Goal: Information Seeking & Learning: Find specific fact

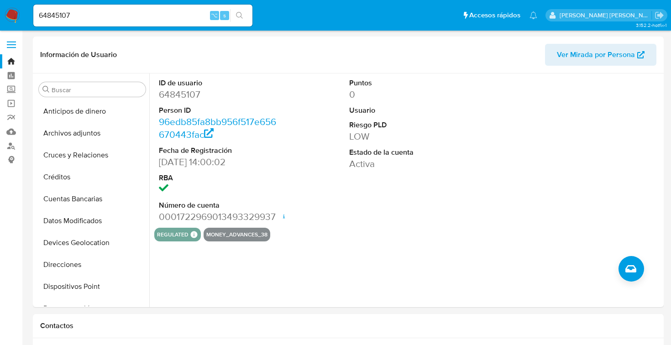
select select "10"
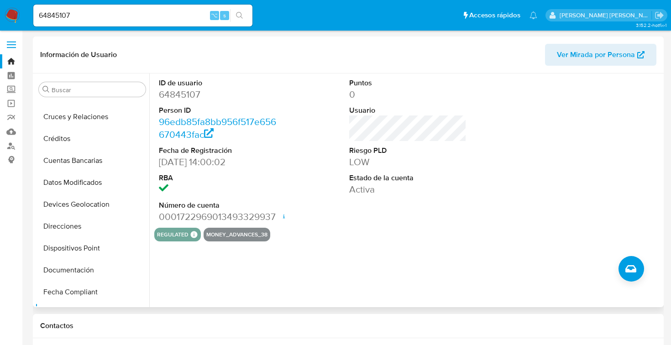
scroll to position [31, 0]
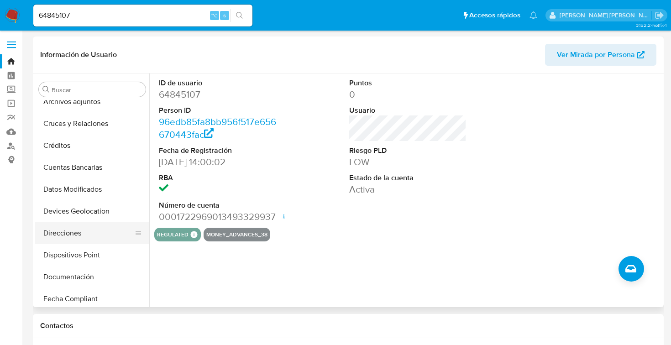
click at [77, 233] on button "Direcciones" at bounding box center [88, 233] width 107 height 22
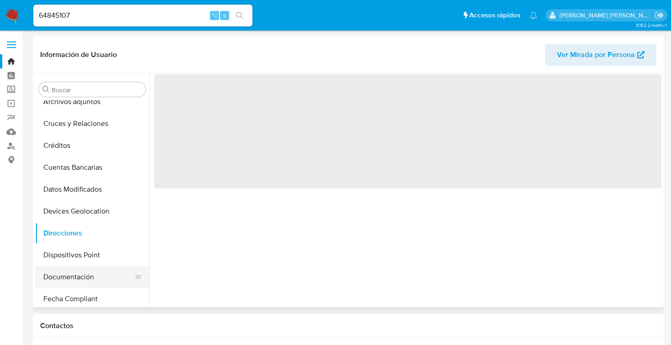
click at [72, 275] on button "Documentación" at bounding box center [88, 277] width 107 height 22
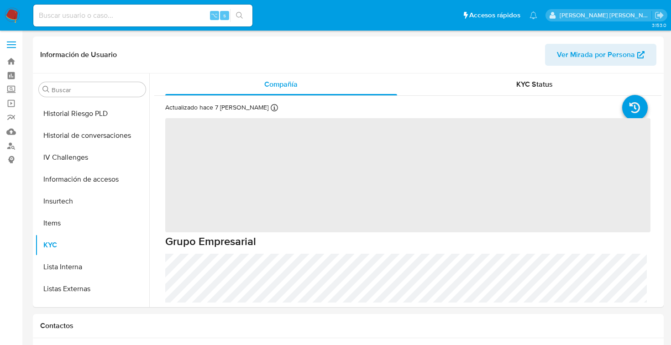
scroll to position [386, 0]
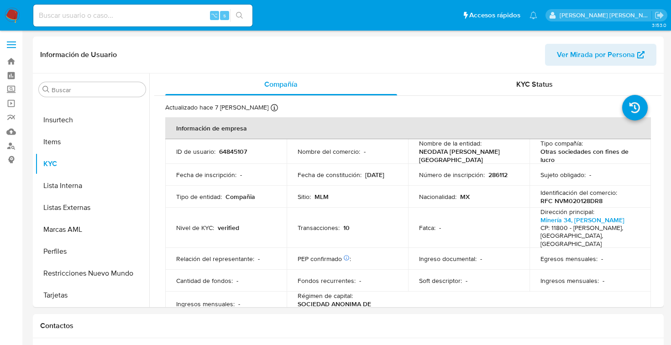
select select "10"
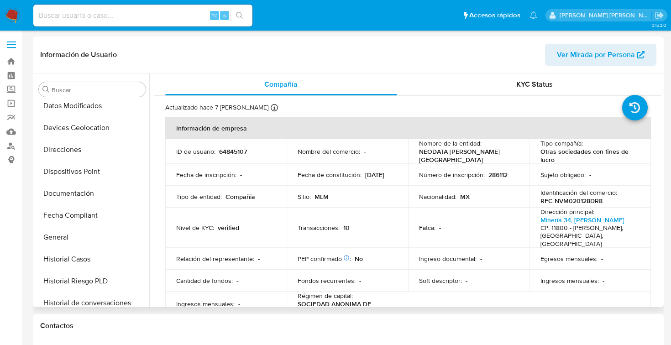
scroll to position [120, 0]
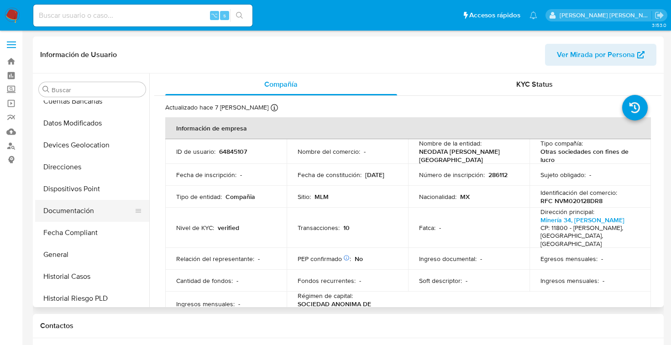
click at [81, 212] on button "Documentación" at bounding box center [88, 211] width 107 height 22
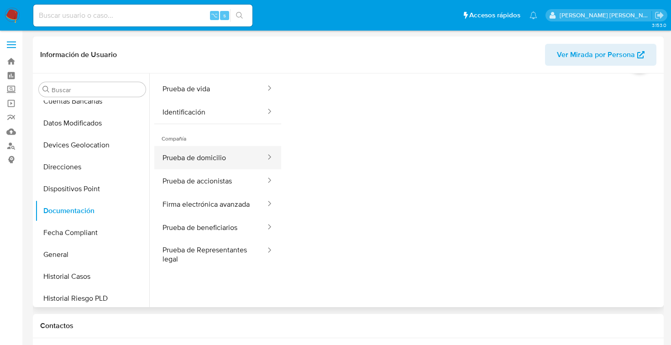
scroll to position [23, 0]
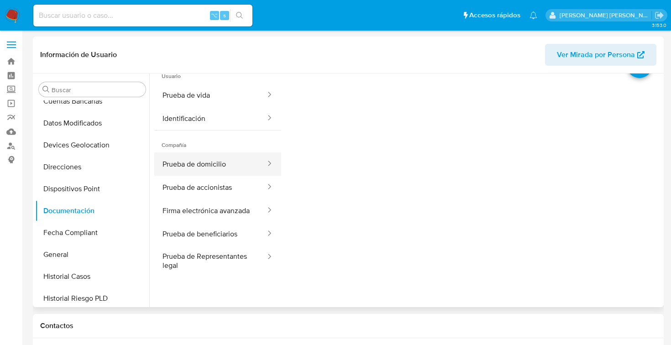
click at [183, 167] on button "Prueba de domicilio" at bounding box center [210, 163] width 112 height 23
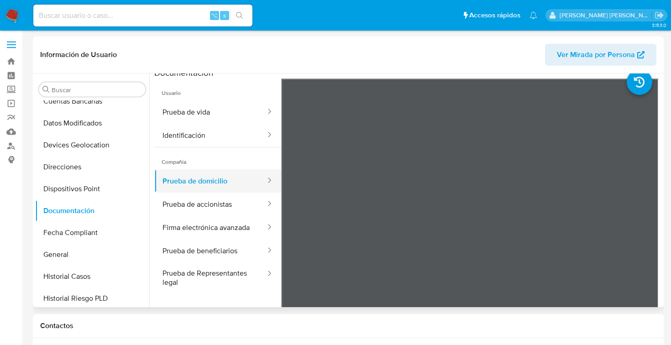
scroll to position [0, 0]
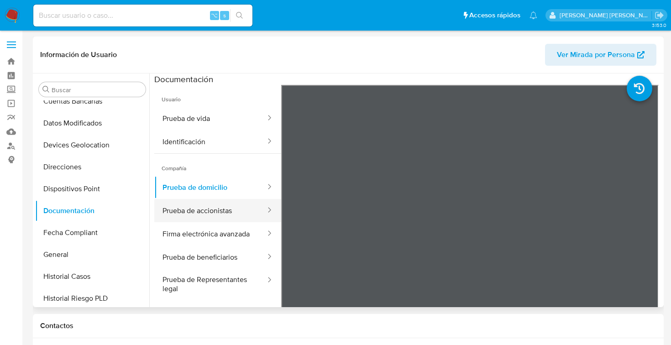
click at [233, 208] on button "Prueba de accionistas" at bounding box center [210, 210] width 112 height 23
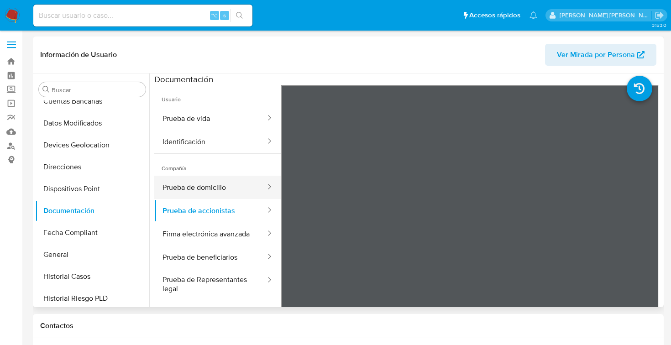
click at [219, 188] on button "Prueba de domicilio" at bounding box center [210, 187] width 112 height 23
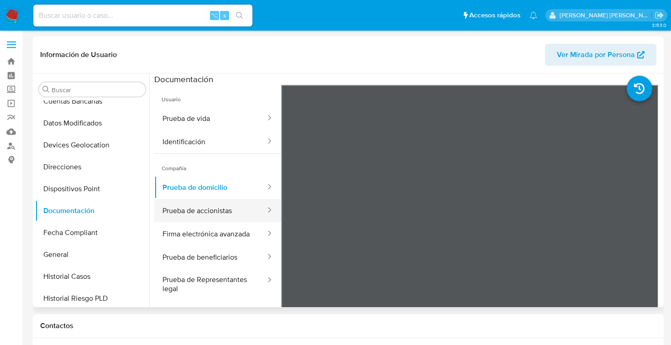
click at [212, 209] on button "Prueba de accionistas" at bounding box center [210, 210] width 112 height 23
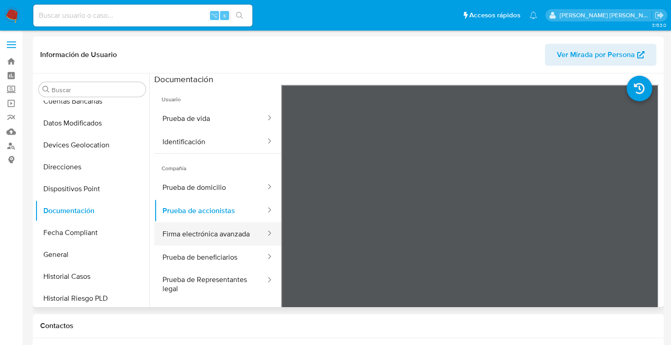
click at [218, 233] on button "Firma electrónica avanzada" at bounding box center [210, 233] width 112 height 23
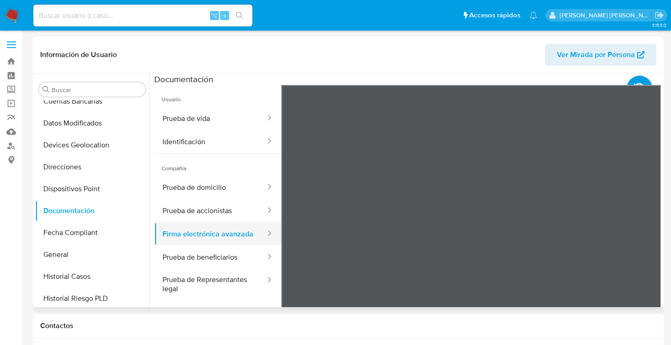
click at [242, 232] on button "Firma electrónica avanzada" at bounding box center [210, 233] width 112 height 23
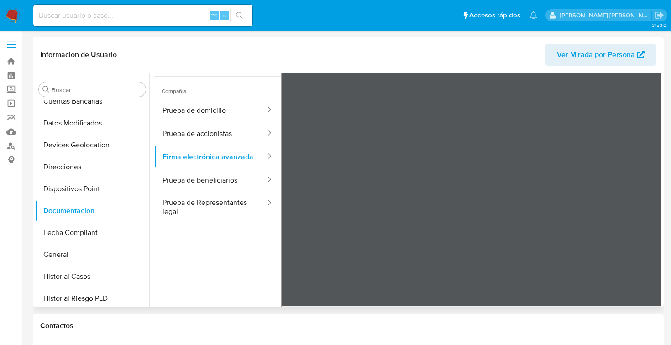
scroll to position [63, 0]
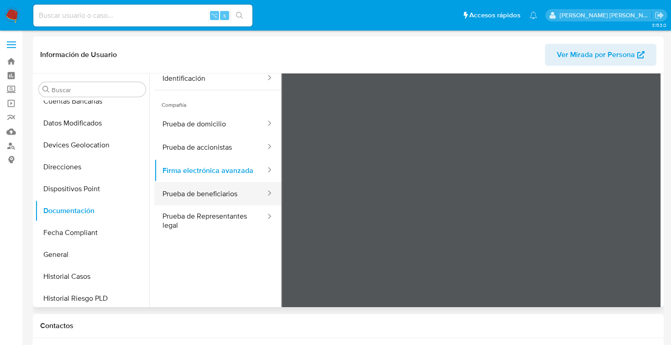
click at [193, 196] on button "Prueba de beneficiarios" at bounding box center [210, 193] width 112 height 23
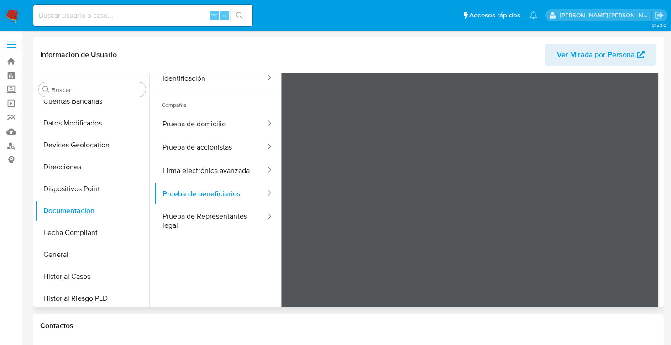
scroll to position [0, 0]
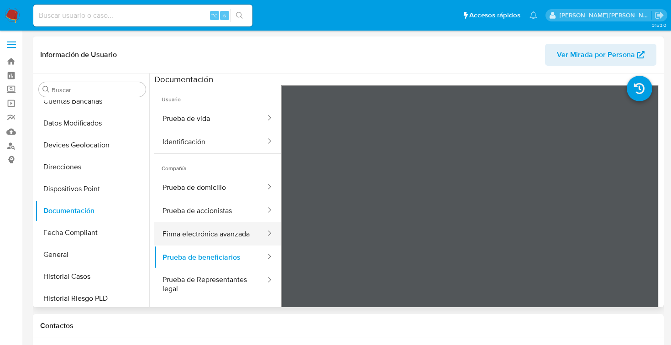
click at [194, 233] on button "Firma electrónica avanzada" at bounding box center [210, 233] width 112 height 23
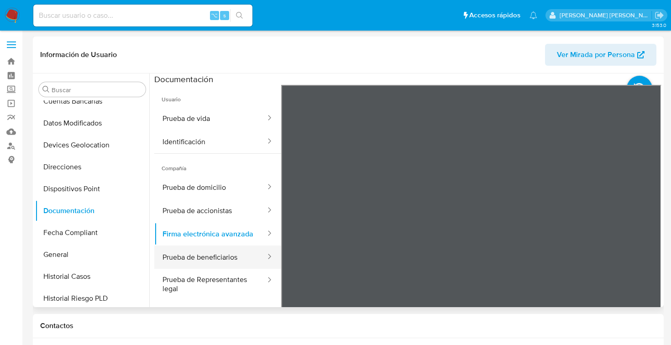
click at [216, 256] on button "Prueba de beneficiarios" at bounding box center [210, 256] width 112 height 23
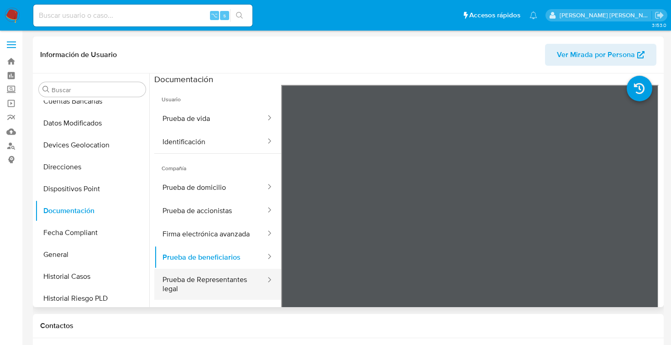
click at [204, 277] on button "Prueba de Representantes legal" at bounding box center [210, 284] width 112 height 31
click at [208, 277] on button "Prueba de Representantes legal" at bounding box center [210, 284] width 112 height 31
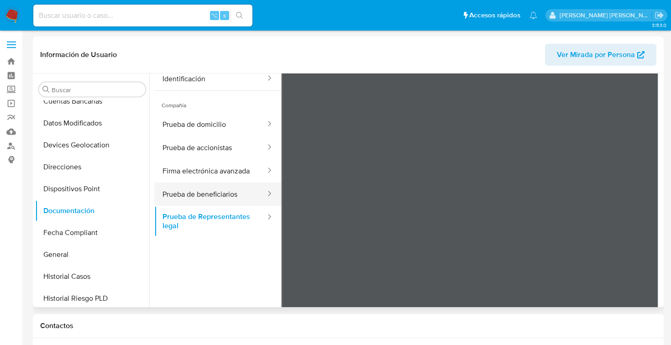
scroll to position [79, 0]
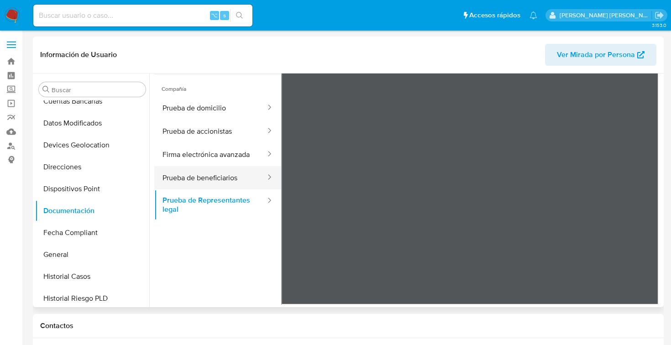
click at [222, 176] on button "Prueba de beneficiarios" at bounding box center [210, 177] width 112 height 23
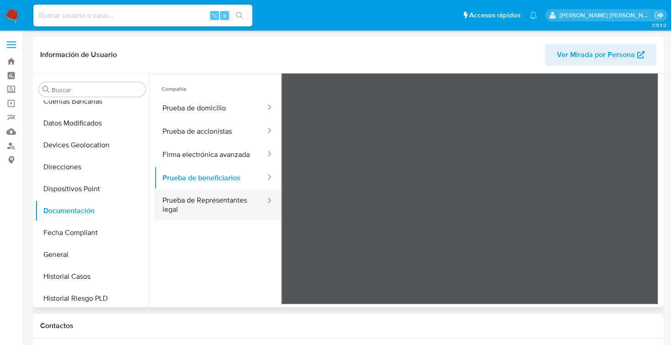
click at [222, 198] on button "Prueba de Representantes legal" at bounding box center [210, 204] width 112 height 31
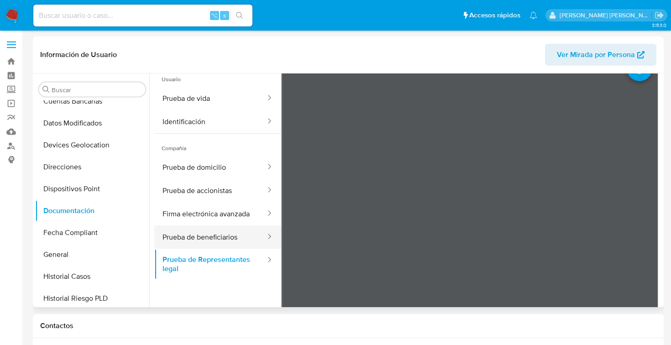
scroll to position [0, 0]
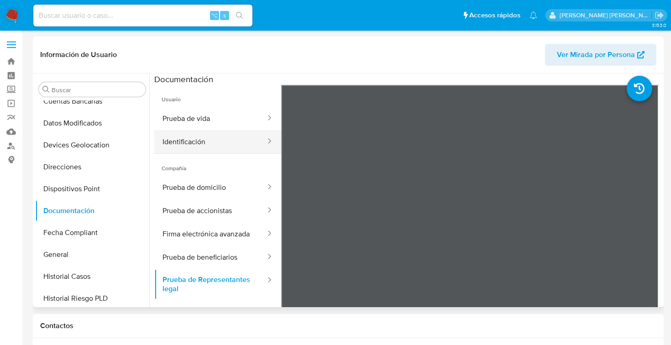
click at [196, 139] on button "Identificación" at bounding box center [210, 141] width 112 height 23
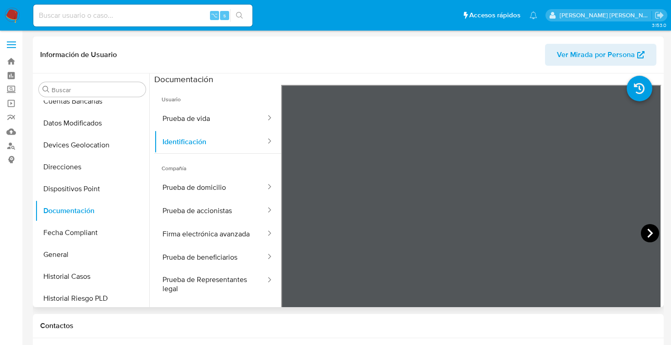
click at [649, 234] on icon at bounding box center [650, 233] width 18 height 18
click at [218, 116] on button "Prueba de vida" at bounding box center [210, 118] width 112 height 23
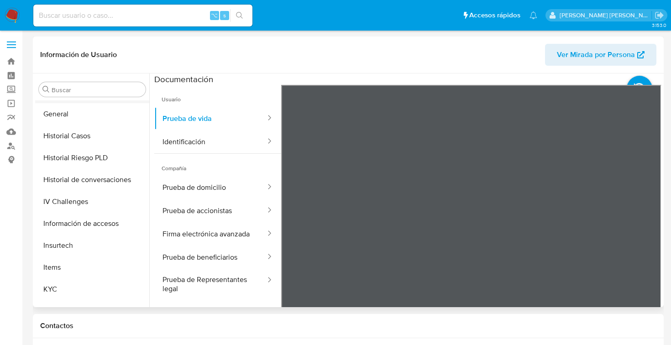
scroll to position [267, 0]
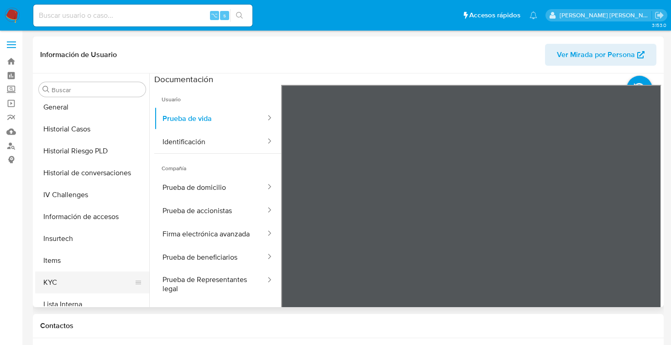
click at [58, 280] on button "KYC" at bounding box center [88, 282] width 107 height 22
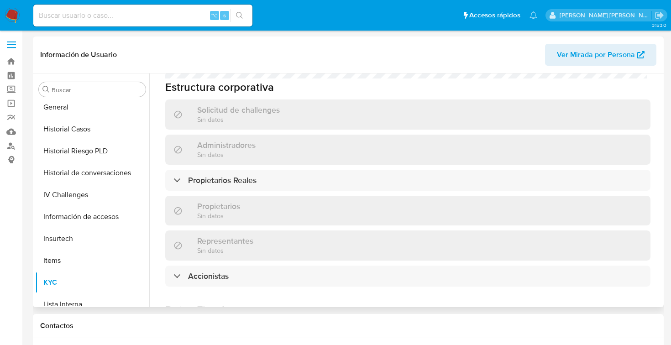
scroll to position [509, 0]
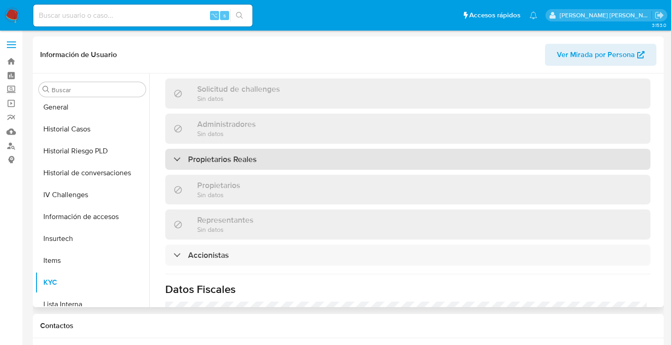
click at [173, 159] on div at bounding box center [173, 159] width 0 height 0
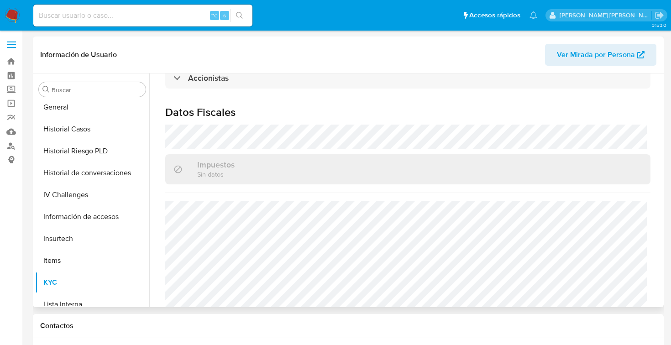
scroll to position [813, 0]
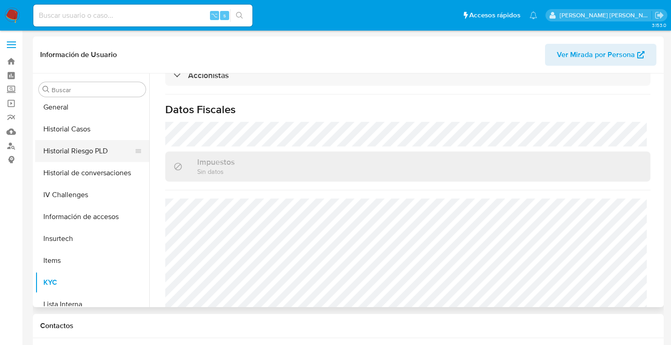
click at [63, 154] on button "Historial Riesgo PLD" at bounding box center [88, 151] width 107 height 22
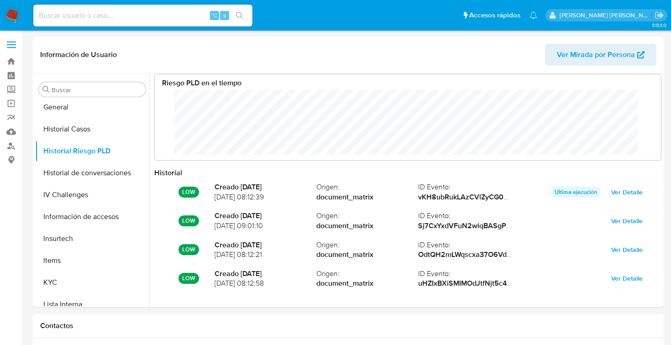
scroll to position [7, 0]
click at [85, 14] on input at bounding box center [142, 16] width 219 height 12
type input "2612330384"
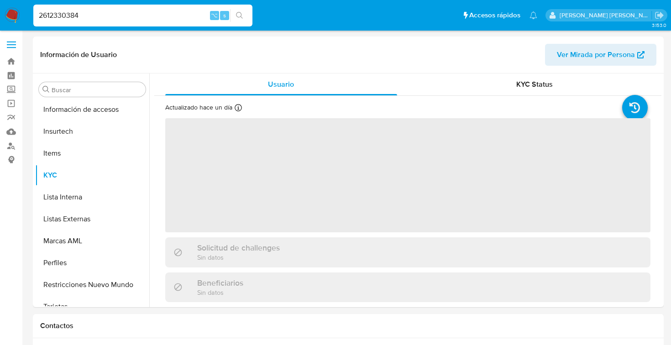
scroll to position [407, 0]
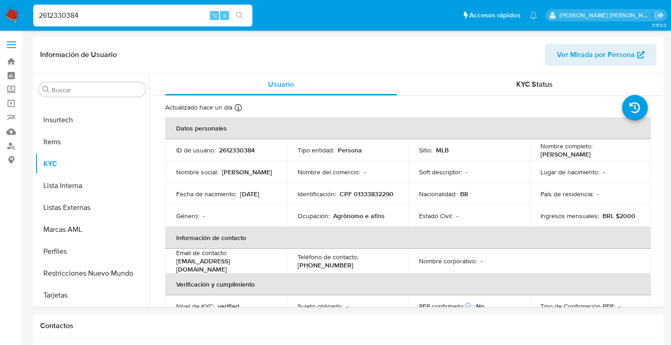
select select "10"
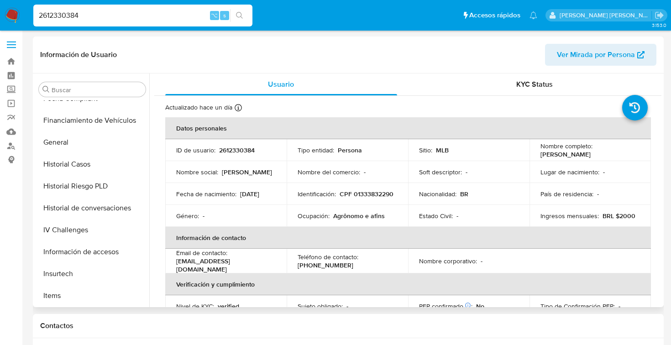
scroll to position [245, 0]
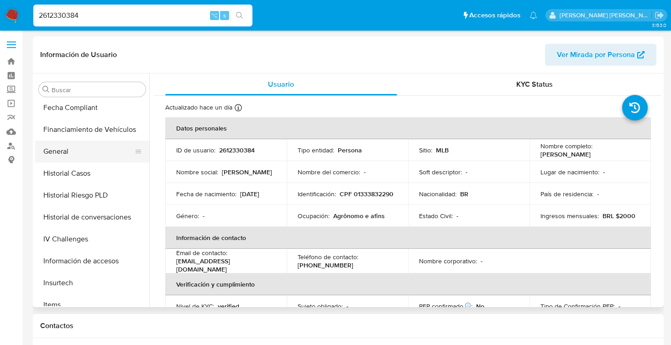
click at [71, 151] on button "General" at bounding box center [88, 152] width 107 height 22
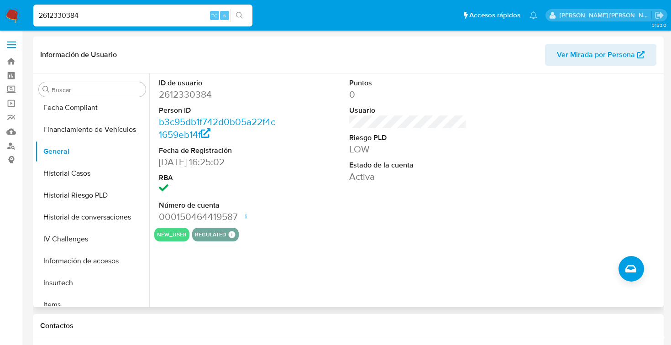
click at [167, 89] on dd "2612330384" at bounding box center [218, 94] width 118 height 13
copy dd "2612330384"
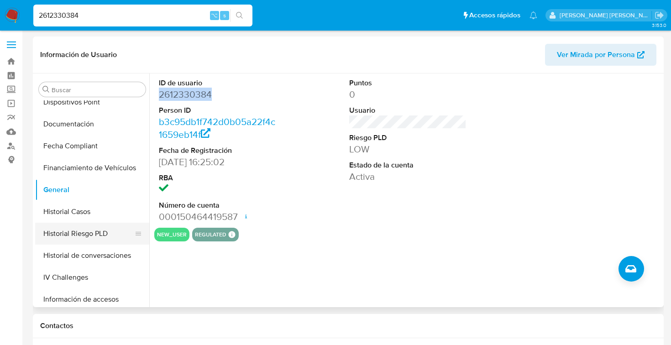
scroll to position [197, 0]
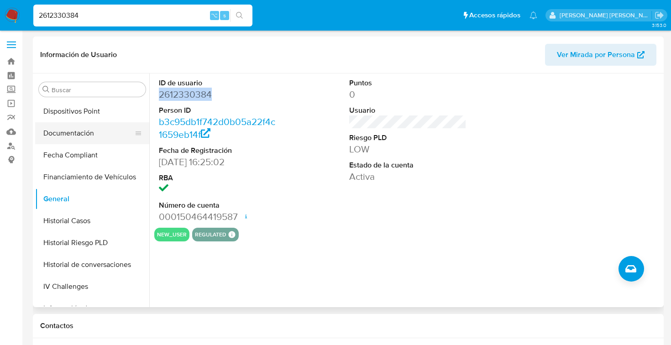
click at [82, 137] on button "Documentación" at bounding box center [88, 133] width 107 height 22
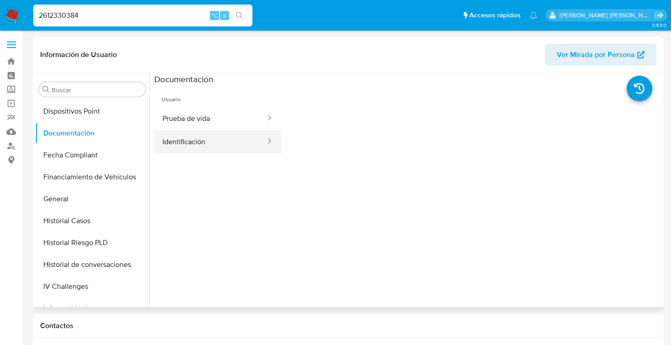
click at [206, 140] on button "Identificación" at bounding box center [210, 141] width 112 height 23
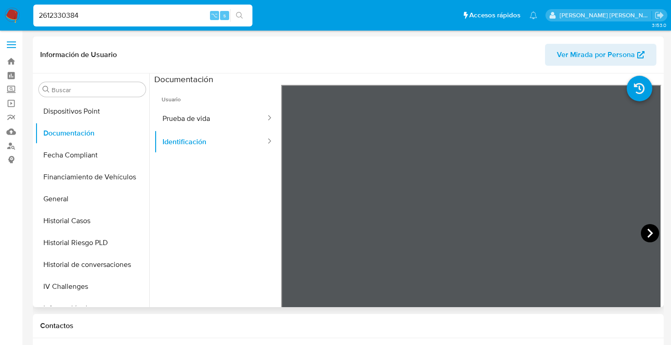
click at [649, 235] on icon at bounding box center [650, 233] width 18 height 18
click at [194, 115] on button "Prueba de vida" at bounding box center [210, 118] width 112 height 23
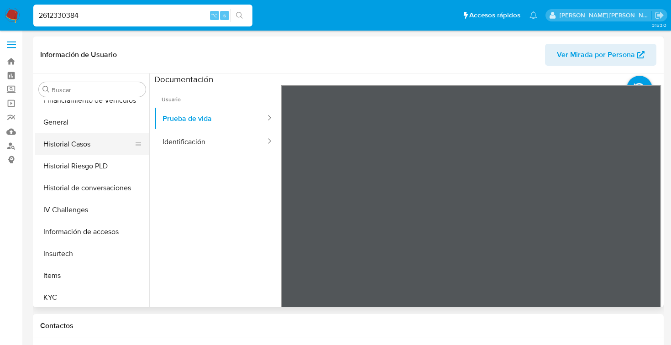
scroll to position [275, 0]
click at [56, 298] on button "KYC" at bounding box center [88, 297] width 107 height 22
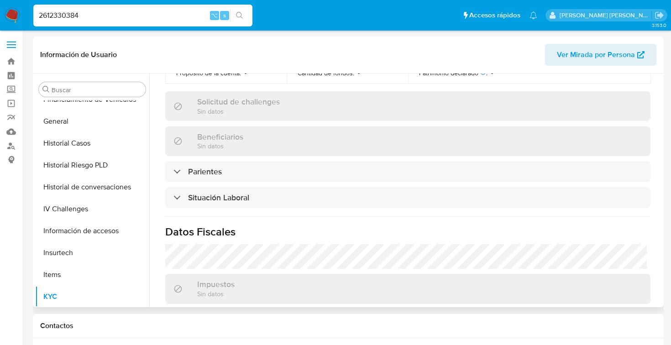
scroll to position [299, 0]
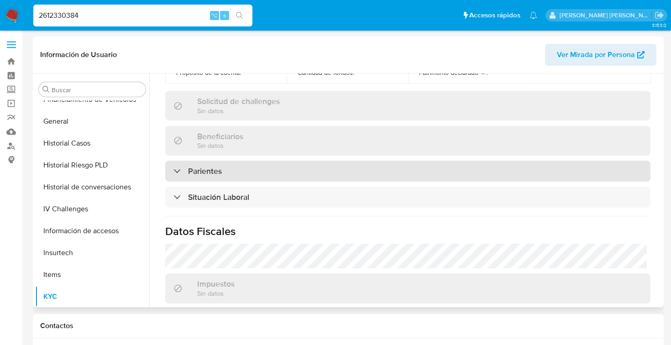
click at [173, 167] on div "Parientes" at bounding box center [407, 171] width 485 height 21
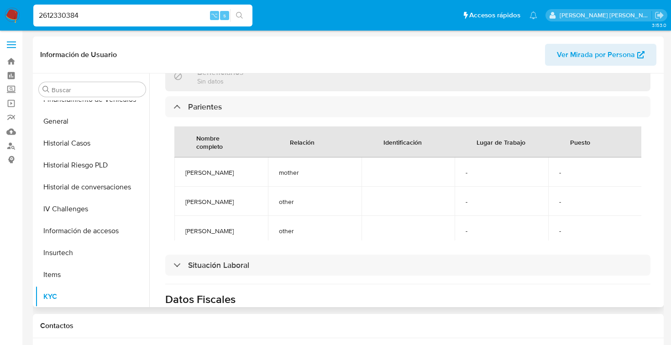
scroll to position [0, 0]
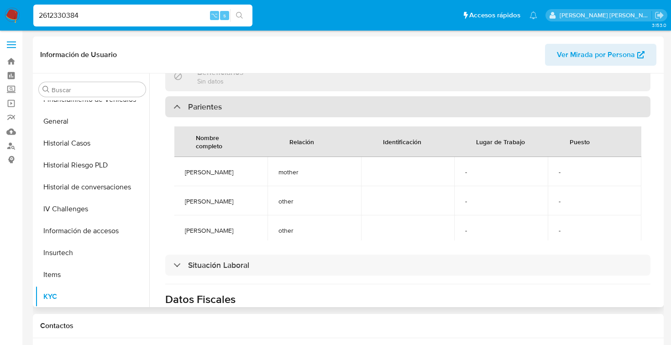
click at [176, 102] on div "Parientes" at bounding box center [197, 107] width 48 height 10
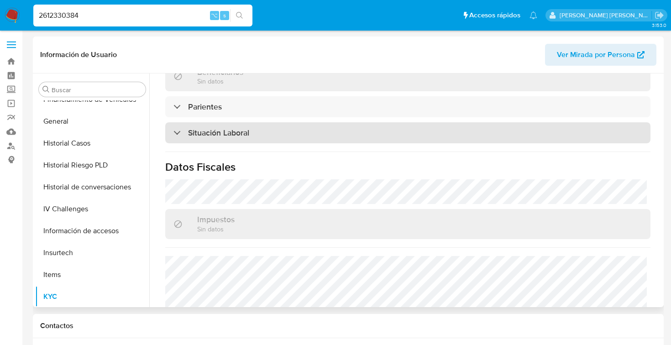
click at [175, 133] on div "Situación Laboral" at bounding box center [211, 133] width 76 height 10
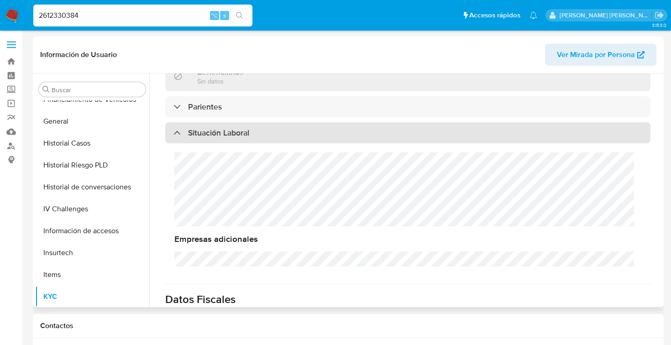
scroll to position [10, 0]
click at [178, 132] on div "Situación Laboral" at bounding box center [211, 133] width 76 height 10
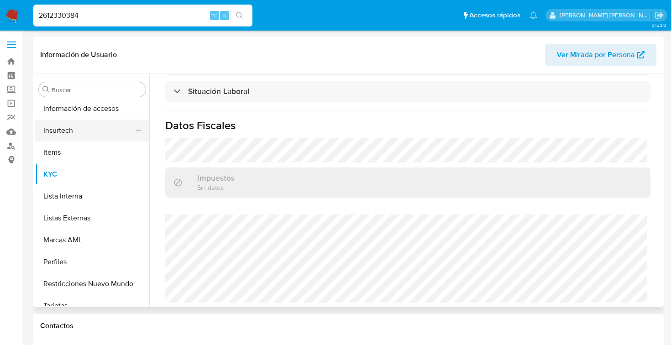
scroll to position [407, 0]
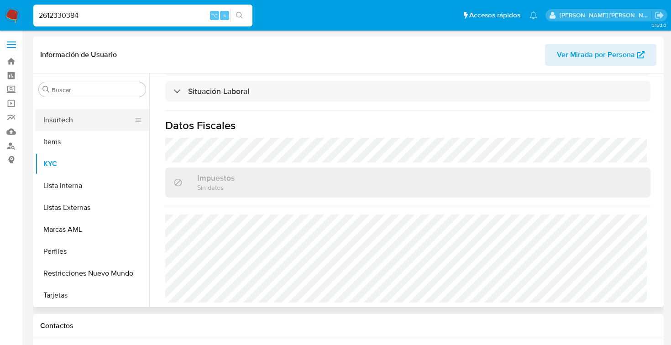
click at [47, 254] on button "Perfiles" at bounding box center [92, 251] width 114 height 22
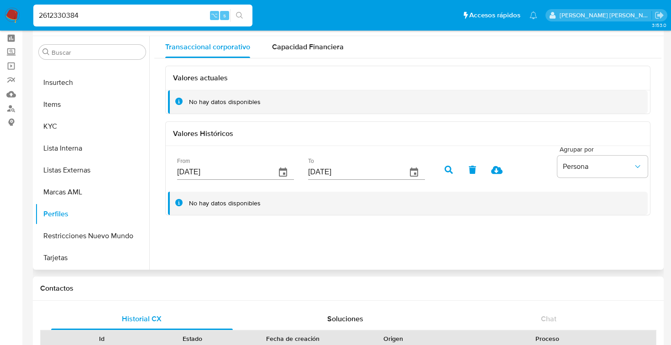
scroll to position [0, 0]
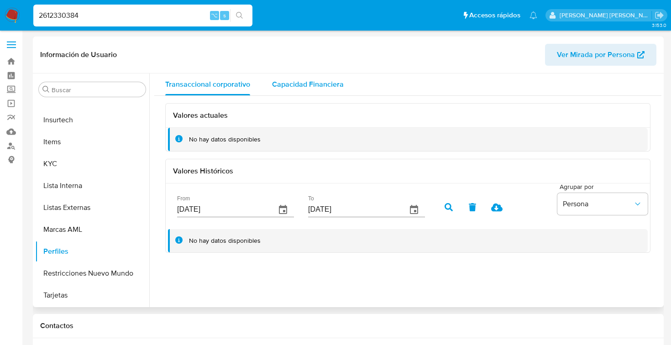
click at [308, 84] on span "Capacidad Financiera" at bounding box center [308, 84] width 72 height 10
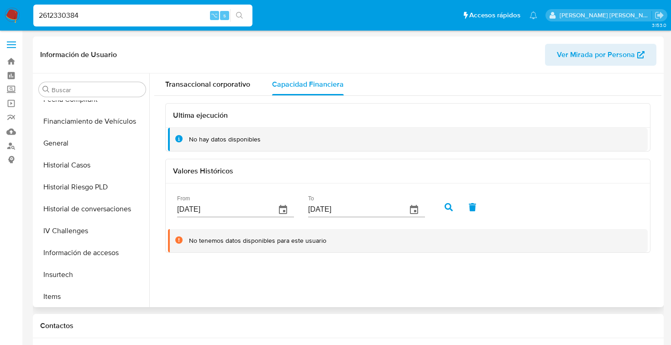
scroll to position [249, 0]
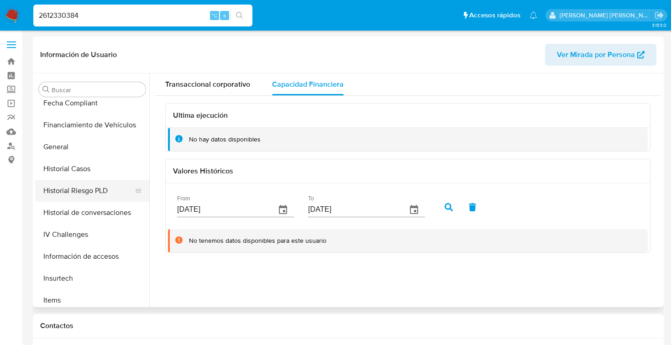
click at [94, 192] on button "Historial Riesgo PLD" at bounding box center [88, 191] width 107 height 22
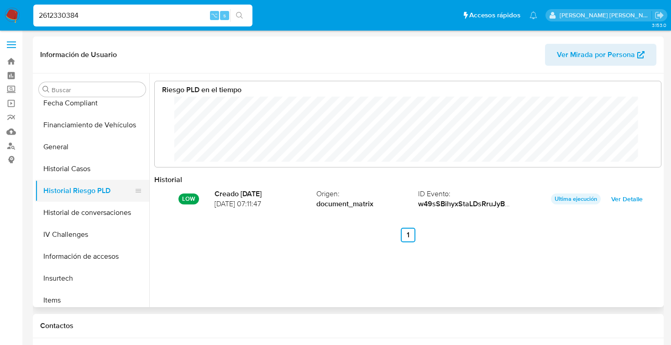
scroll to position [68, 488]
click at [104, 16] on input "2612330384" at bounding box center [142, 16] width 219 height 12
type input "2"
type input "227899814"
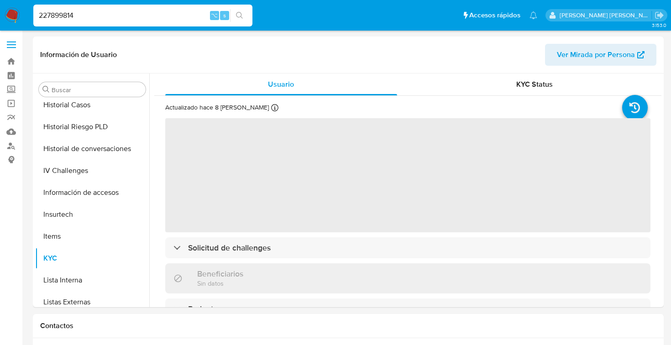
scroll to position [407, 0]
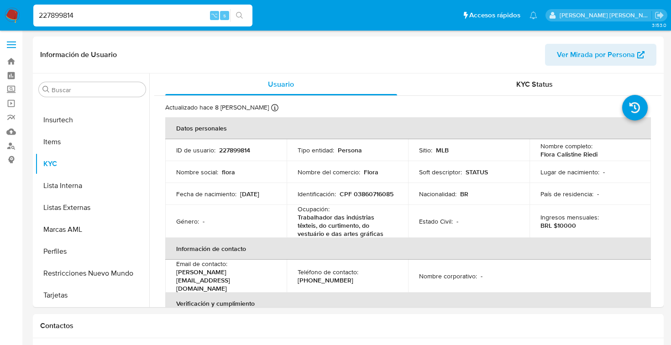
select select "10"
click at [227, 151] on p "227899814" at bounding box center [234, 150] width 31 height 8
copy p "227899814"
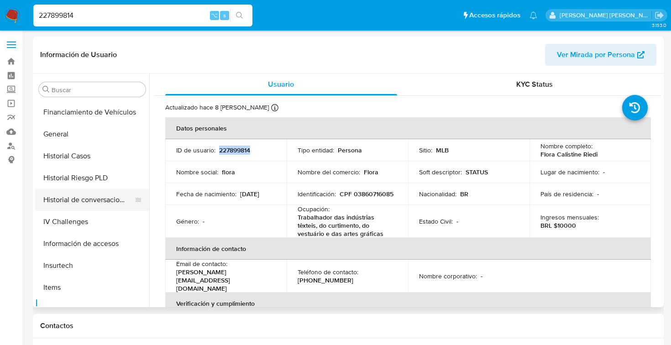
scroll to position [261, 0]
click at [64, 135] on button "General" at bounding box center [88, 135] width 107 height 22
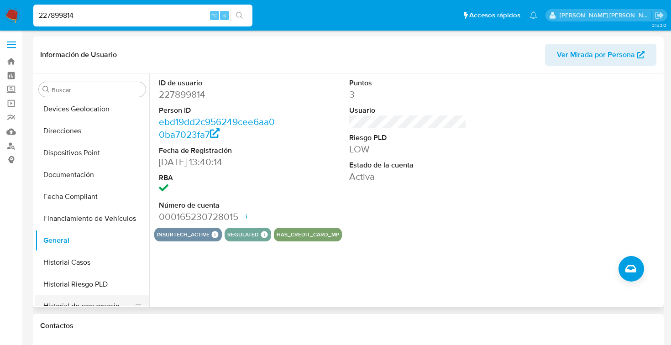
scroll to position [136, 0]
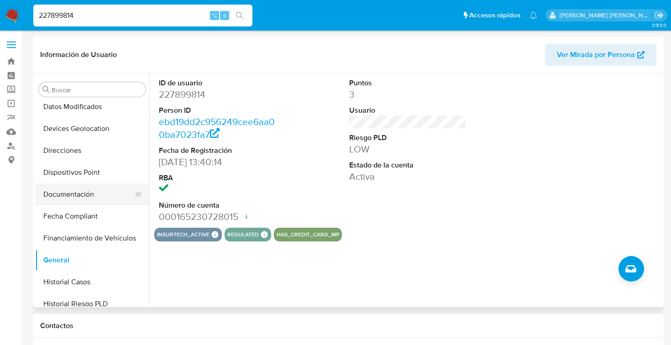
click at [73, 190] on button "Documentación" at bounding box center [88, 194] width 107 height 22
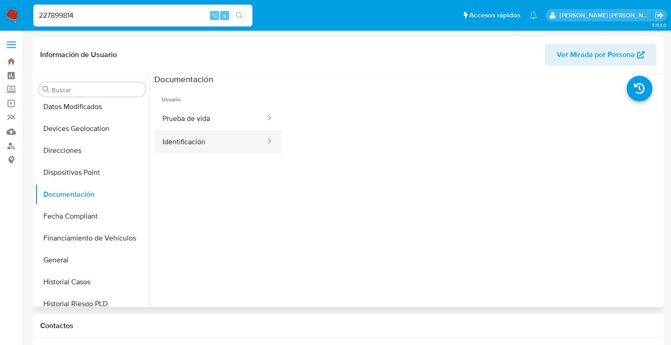
click at [199, 144] on button "Identificación" at bounding box center [210, 141] width 112 height 23
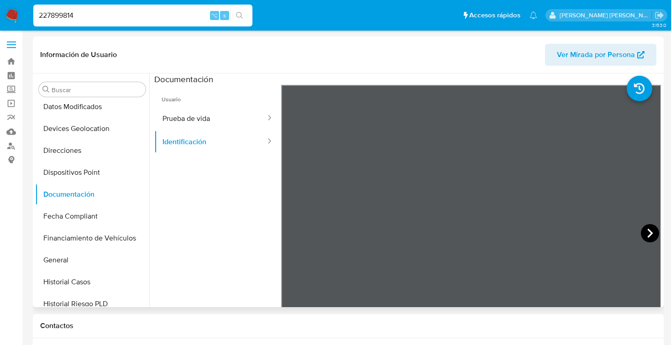
click at [641, 232] on icon at bounding box center [650, 233] width 18 height 18
click at [192, 120] on button "Prueba de vida" at bounding box center [210, 118] width 112 height 23
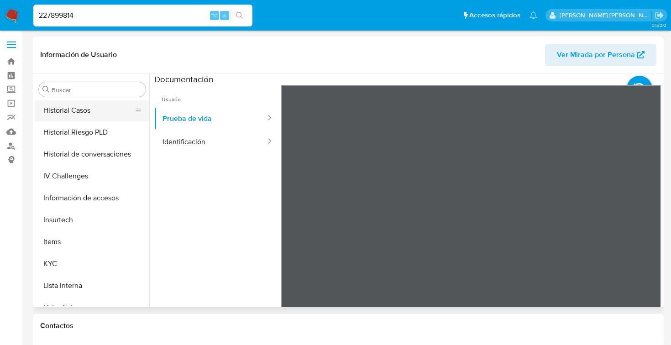
scroll to position [320, 0]
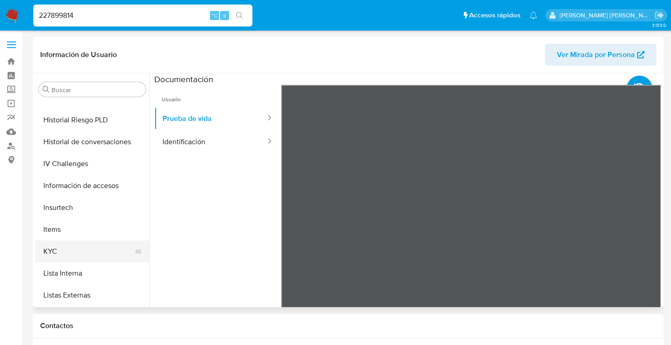
click at [62, 252] on button "KYC" at bounding box center [88, 251] width 107 height 22
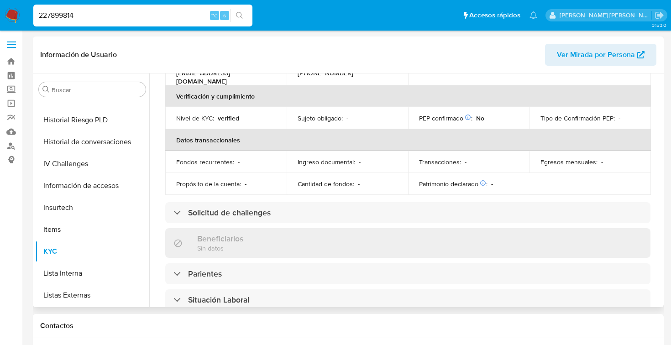
scroll to position [209, 0]
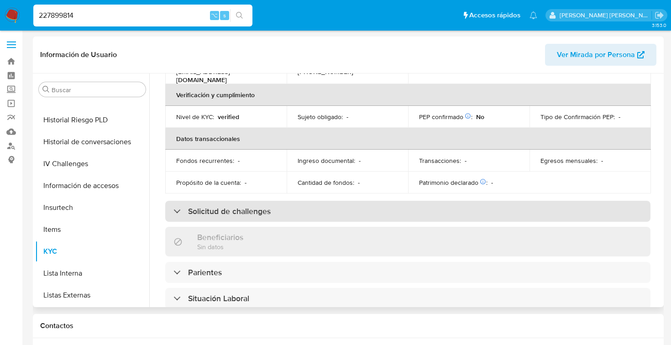
click at [178, 201] on div "Solicitud de challenges" at bounding box center [407, 211] width 485 height 21
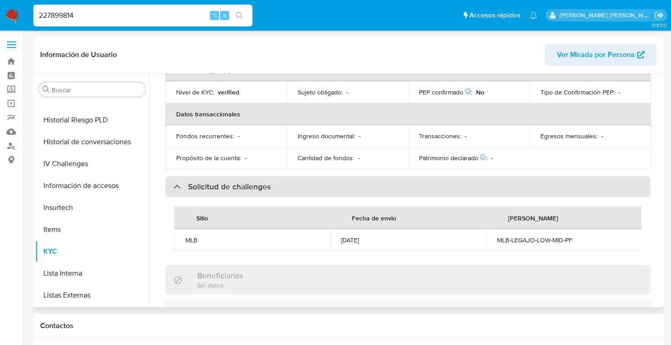
scroll to position [237, 0]
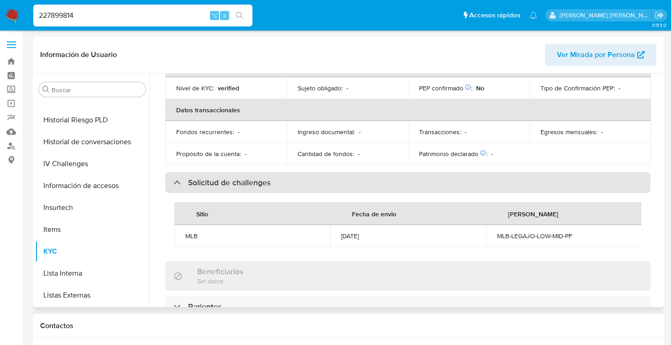
click at [173, 177] on div "Solicitud de challenges" at bounding box center [221, 182] width 97 height 10
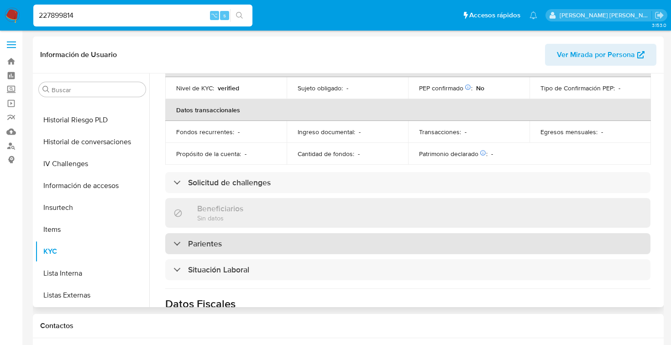
click at [175, 239] on div "Parientes" at bounding box center [197, 244] width 48 height 10
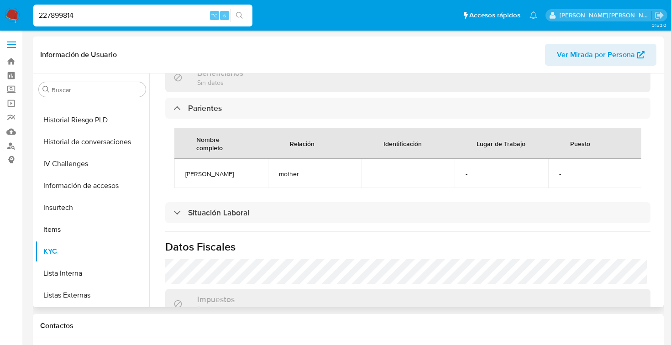
scroll to position [375, 0]
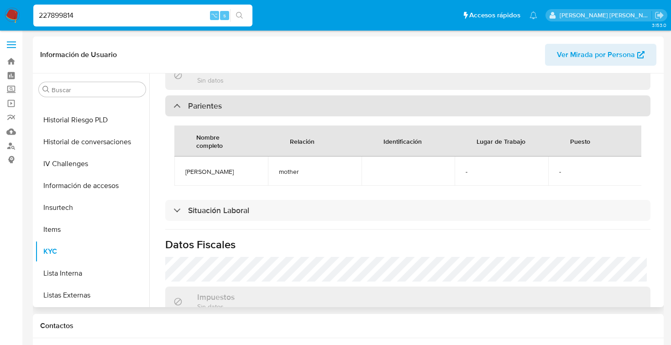
click at [173, 105] on div at bounding box center [173, 105] width 0 height 0
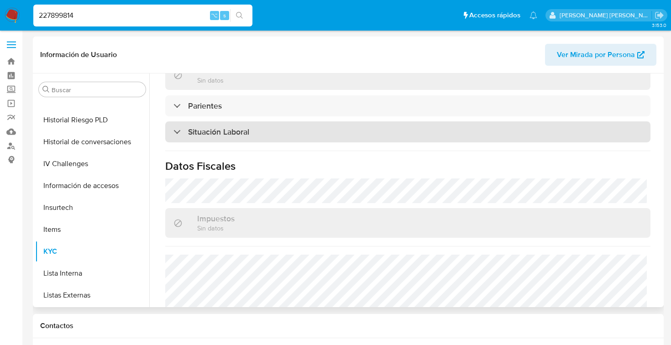
click at [177, 127] on div "Situación Laboral" at bounding box center [211, 132] width 76 height 10
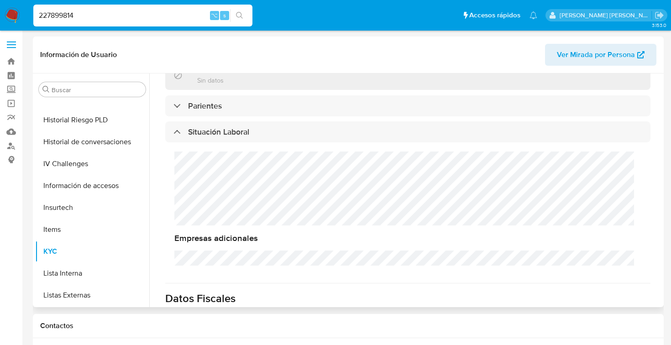
scroll to position [10, 0]
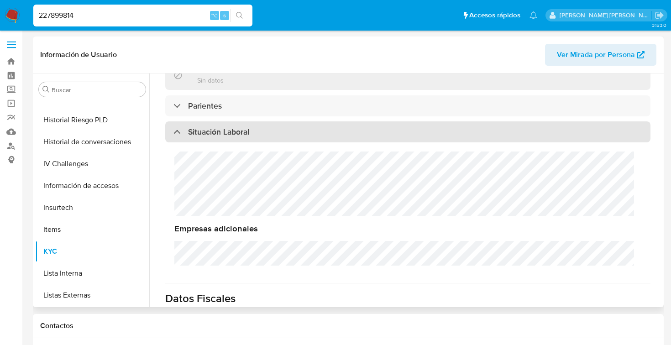
click at [173, 131] on div at bounding box center [173, 131] width 0 height 0
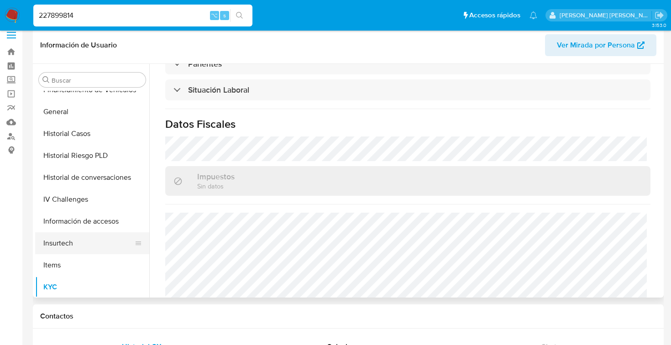
scroll to position [272, 0]
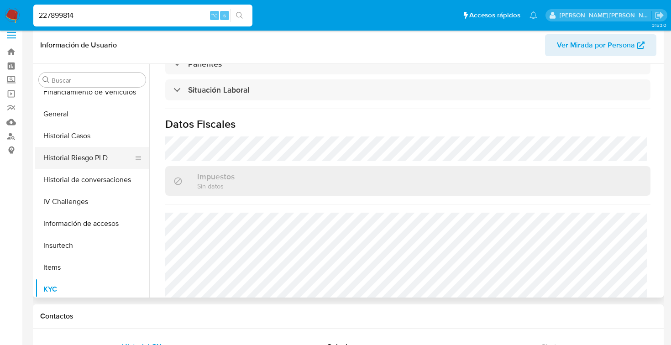
click at [100, 158] on button "Historial Riesgo PLD" at bounding box center [88, 158] width 107 height 22
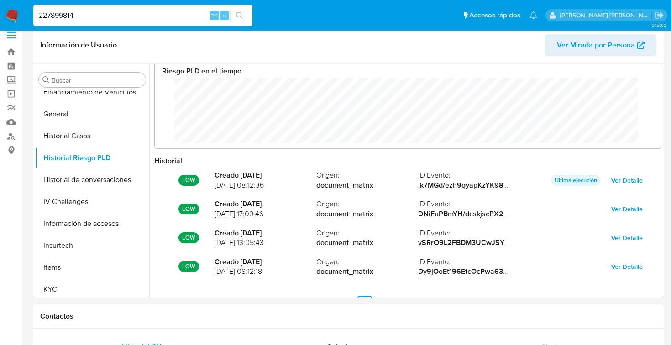
scroll to position [8, 0]
drag, startPoint x: 76, startPoint y: 16, endPoint x: 21, endPoint y: 16, distance: 55.2
click at [21, 16] on nav "Pausado Ver notificaciones 227899814 ⌥ s Accesos rápidos Presiona las siguiente…" at bounding box center [335, 15] width 671 height 31
type input "2612339392"
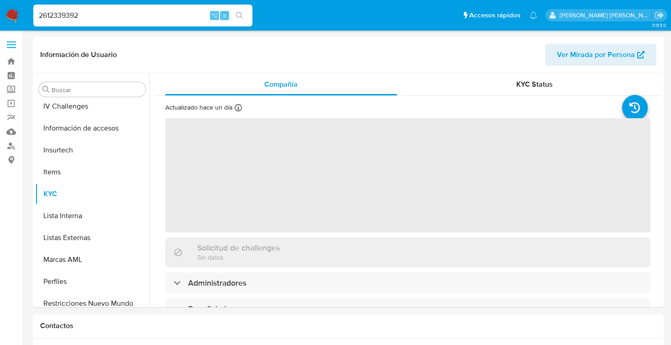
scroll to position [407, 0]
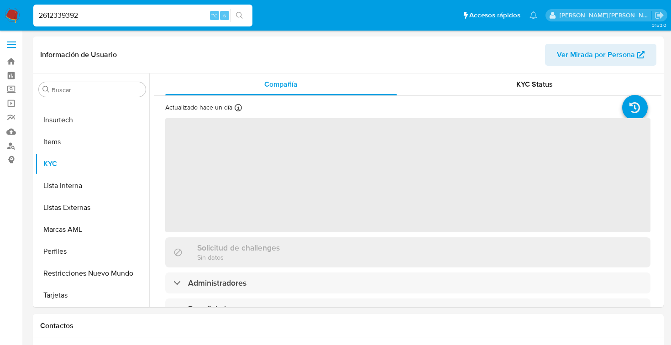
select select "10"
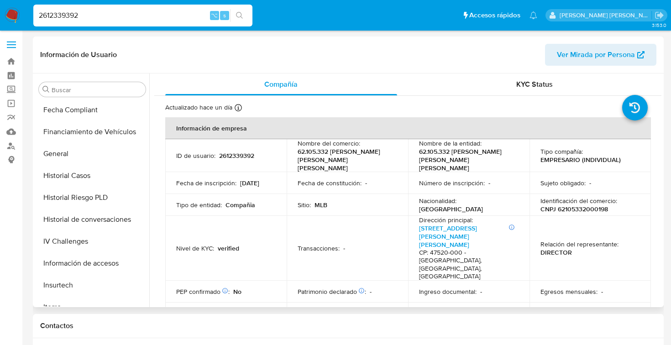
scroll to position [235, 0]
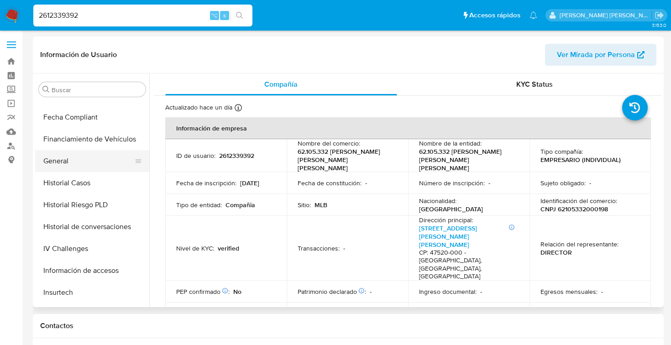
click at [65, 164] on button "General" at bounding box center [88, 161] width 107 height 22
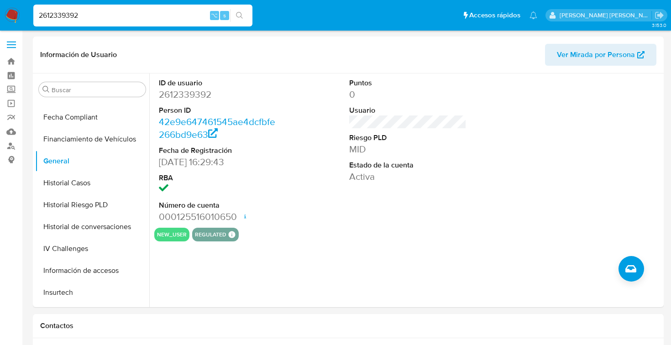
click at [57, 14] on input "2612339392" at bounding box center [142, 16] width 219 height 12
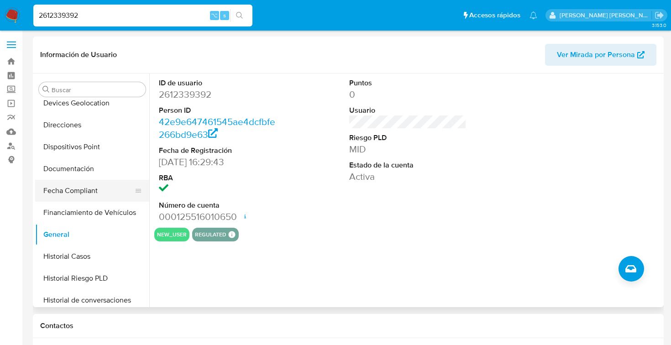
scroll to position [159, 0]
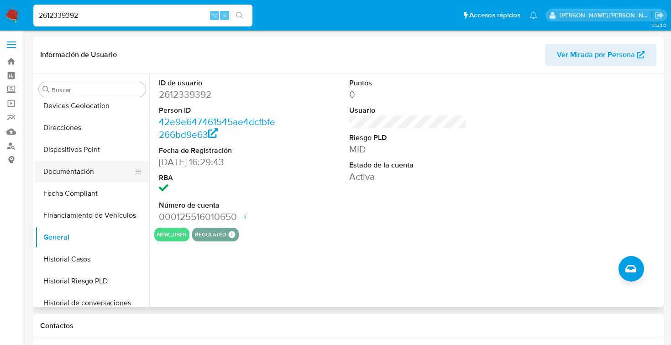
click at [64, 175] on button "Documentación" at bounding box center [88, 172] width 107 height 22
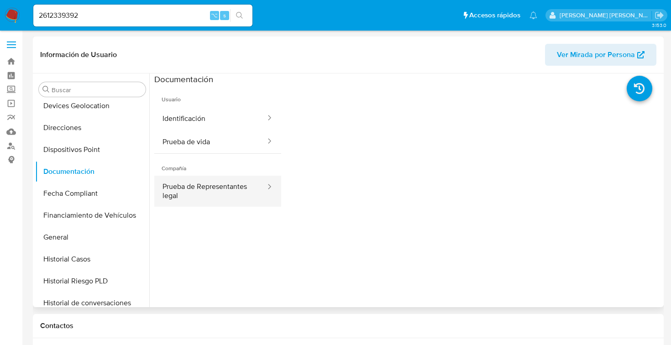
click at [227, 185] on button "Prueba de Representantes legal" at bounding box center [210, 191] width 112 height 31
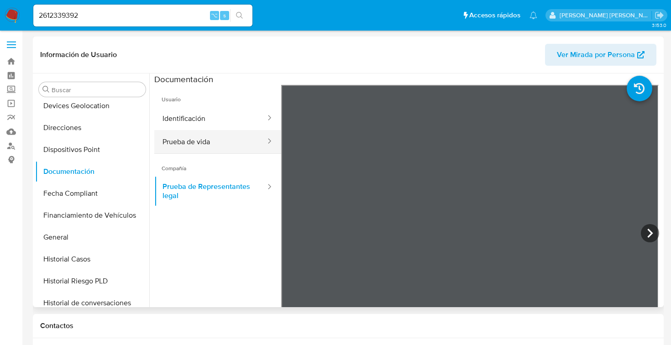
click at [209, 142] on button "Prueba de vida" at bounding box center [210, 141] width 112 height 23
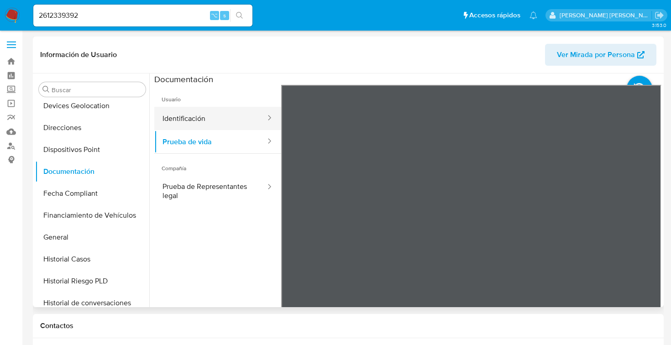
click at [204, 115] on button "Identificación" at bounding box center [210, 118] width 112 height 23
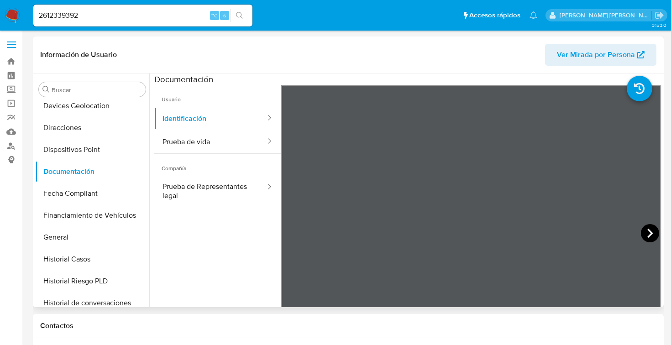
click at [647, 230] on icon at bounding box center [650, 233] width 18 height 18
click at [219, 147] on button "Prueba de vida" at bounding box center [210, 141] width 112 height 23
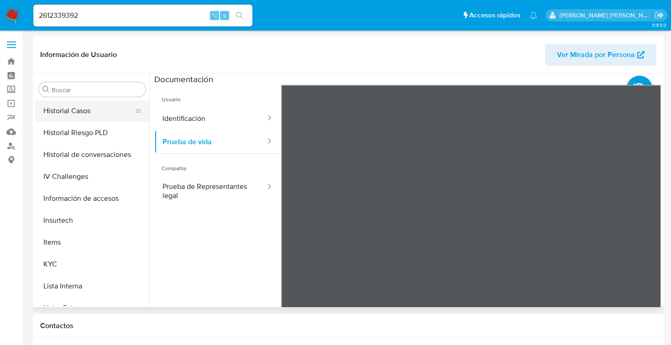
scroll to position [308, 0]
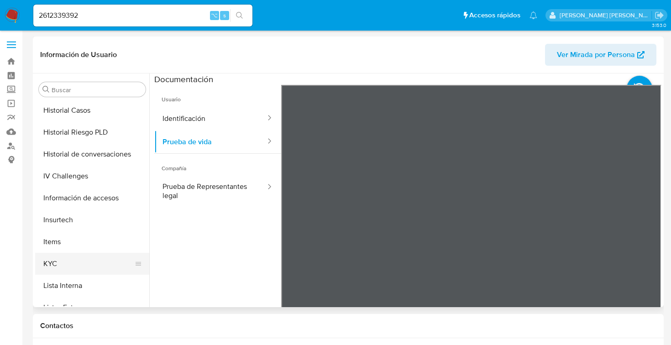
click at [84, 263] on button "KYC" at bounding box center [88, 264] width 107 height 22
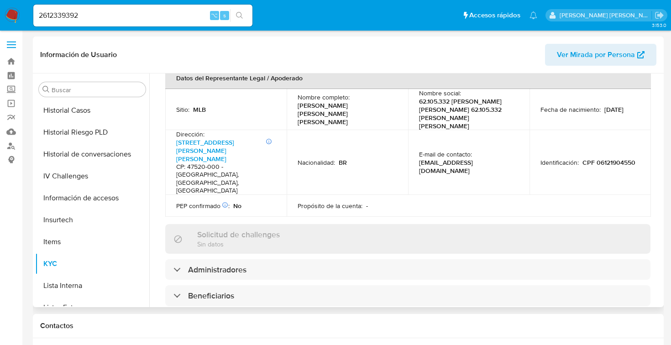
scroll to position [360, 0]
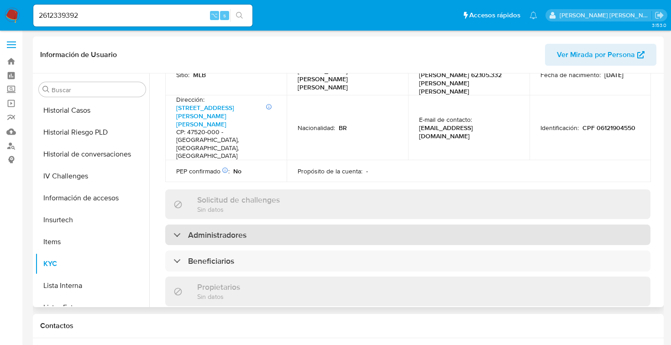
click at [176, 230] on div "Administradores" at bounding box center [209, 235] width 73 height 10
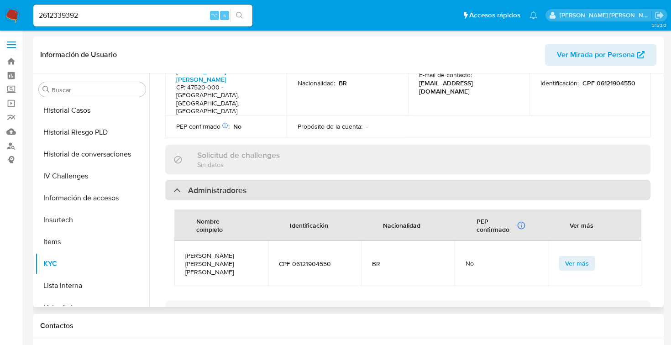
scroll to position [406, 0]
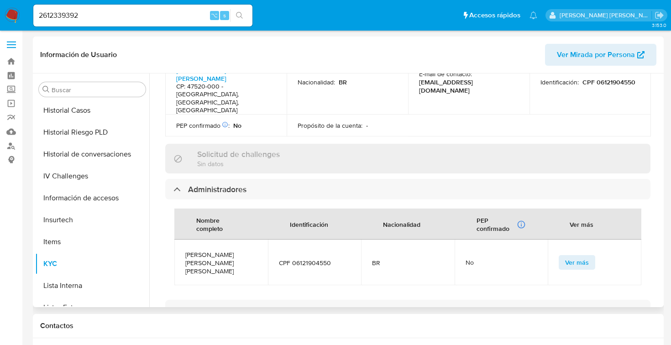
click at [567, 256] on span "Ver más" at bounding box center [577, 262] width 24 height 13
click at [575, 256] on span "Ver más" at bounding box center [577, 262] width 24 height 13
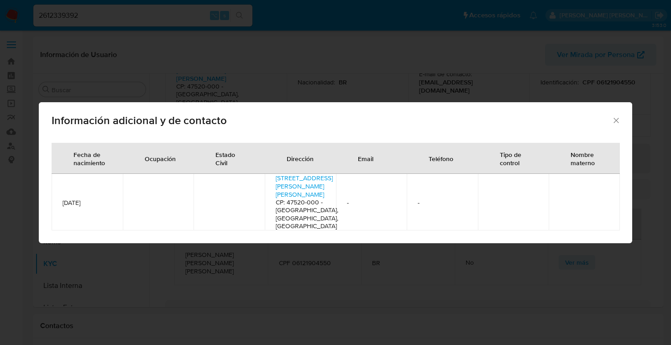
click at [233, 188] on td at bounding box center [228, 202] width 71 height 57
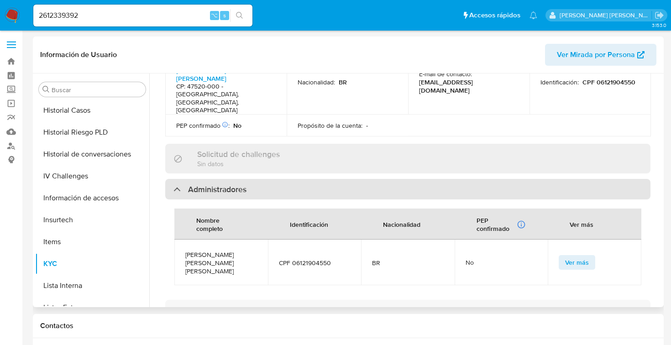
click at [179, 179] on div "Administradores" at bounding box center [407, 189] width 485 height 21
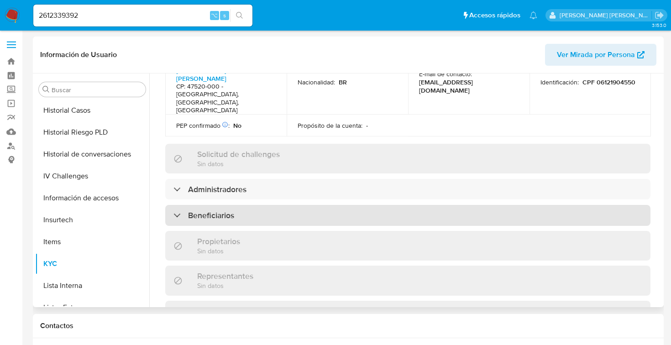
click at [176, 210] on div "Beneficiarios" at bounding box center [203, 215] width 61 height 10
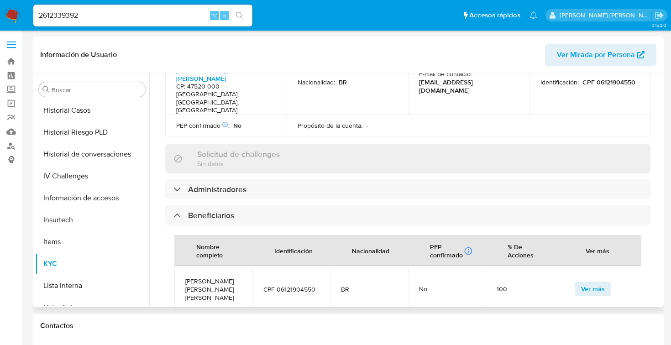
click at [581, 282] on span "Ver más" at bounding box center [593, 288] width 24 height 13
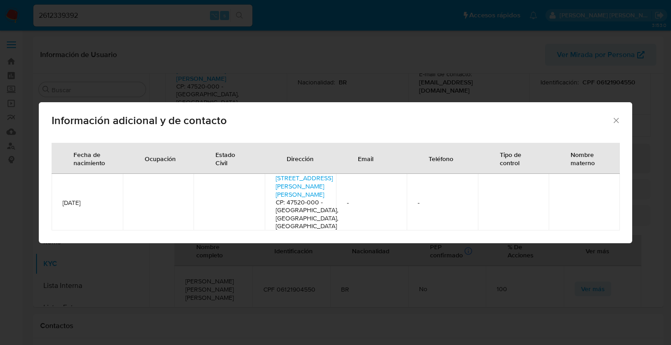
click at [164, 174] on th "Ocupación" at bounding box center [158, 158] width 71 height 31
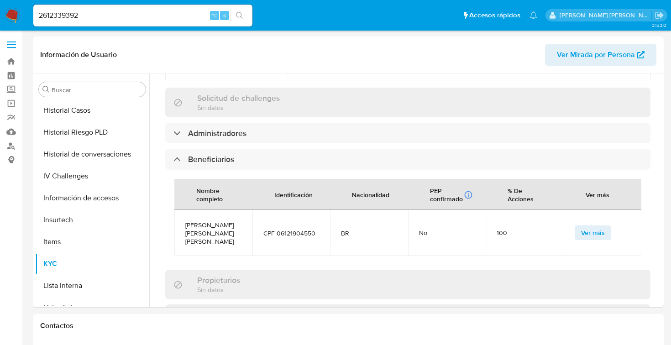
scroll to position [463, 0]
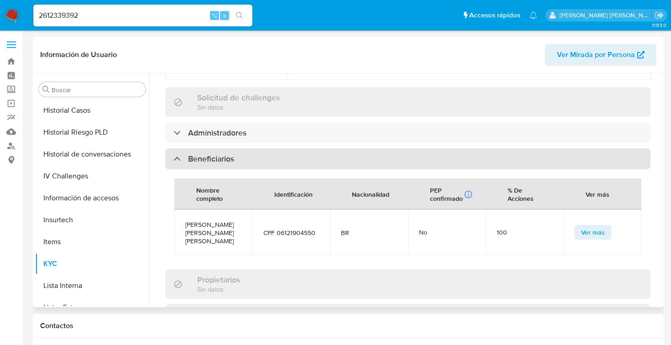
click at [177, 154] on div "Beneficiarios" at bounding box center [203, 159] width 61 height 10
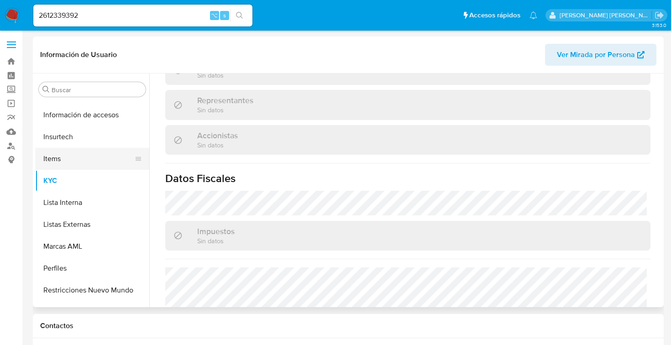
scroll to position [401, 0]
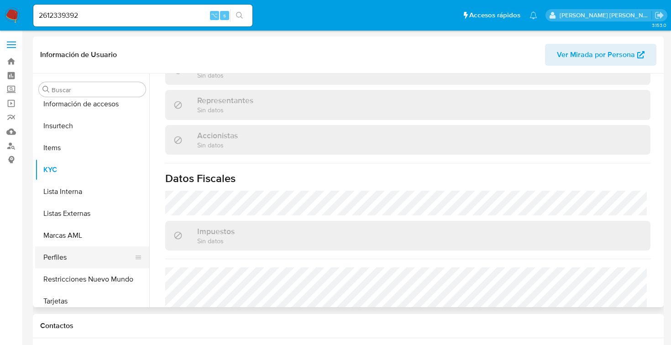
click at [91, 255] on button "Perfiles" at bounding box center [88, 257] width 107 height 22
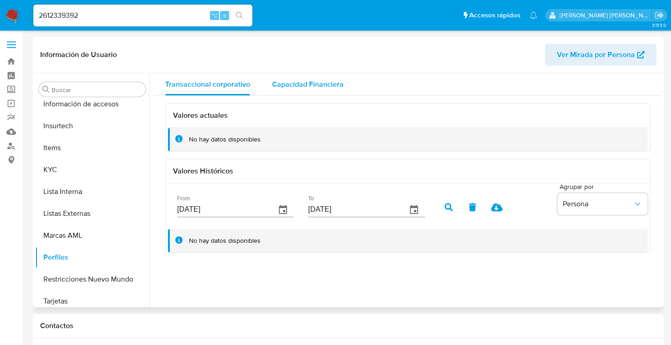
click at [325, 85] on span "Capacidad Financiera" at bounding box center [308, 84] width 72 height 10
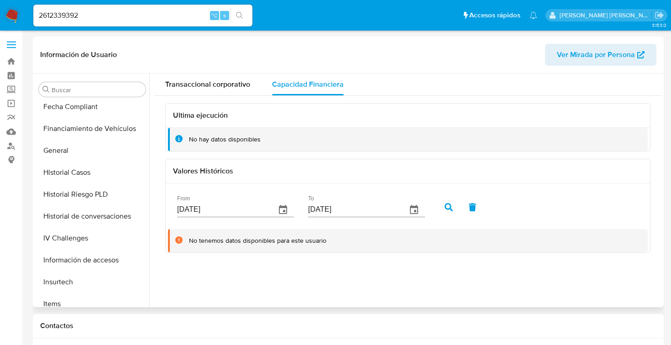
scroll to position [173, 0]
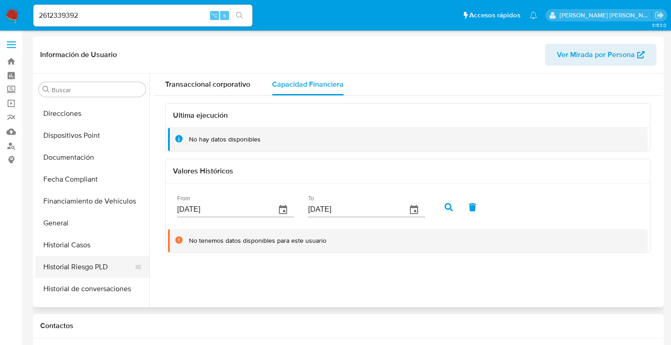
click at [79, 266] on button "Historial Riesgo PLD" at bounding box center [88, 267] width 107 height 22
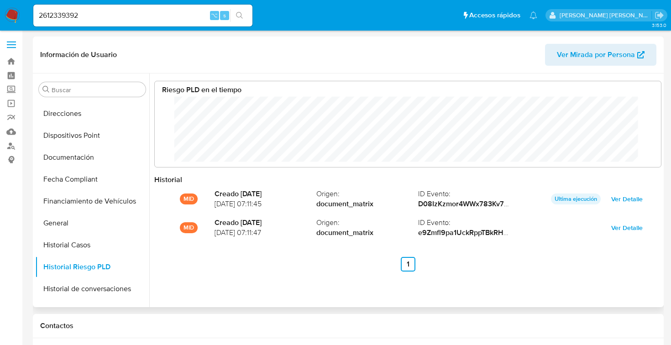
scroll to position [68, 488]
click at [88, 16] on input "2612339392" at bounding box center [142, 16] width 219 height 12
type input "2"
type input "1207058525"
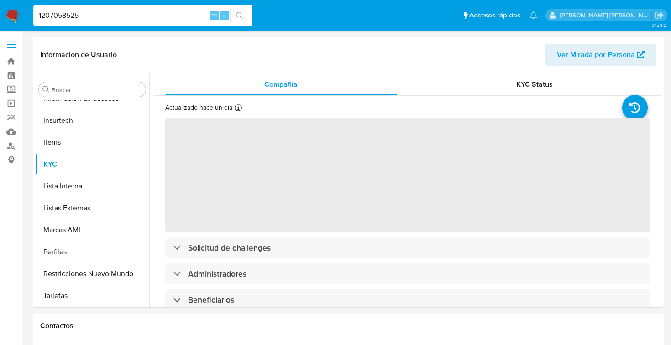
scroll to position [407, 0]
select select "10"
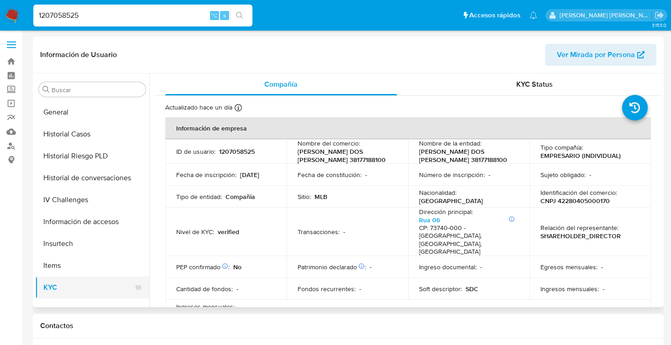
scroll to position [271, 0]
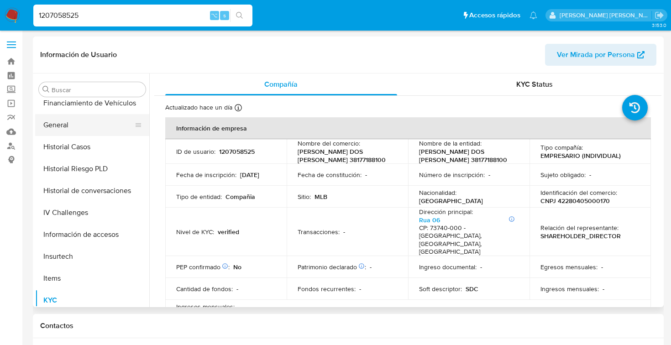
click at [73, 125] on button "General" at bounding box center [88, 125] width 107 height 22
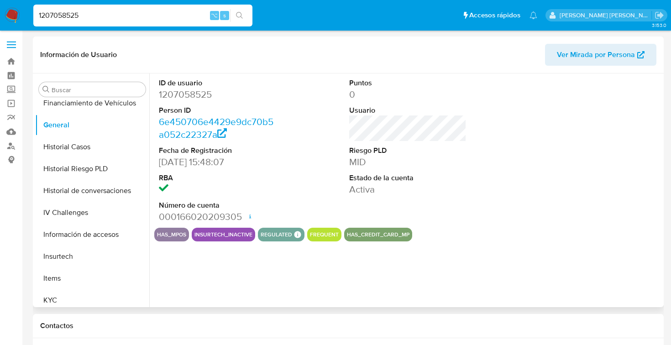
click at [186, 97] on dd "1207058525" at bounding box center [218, 94] width 118 height 13
copy dd "1207058525"
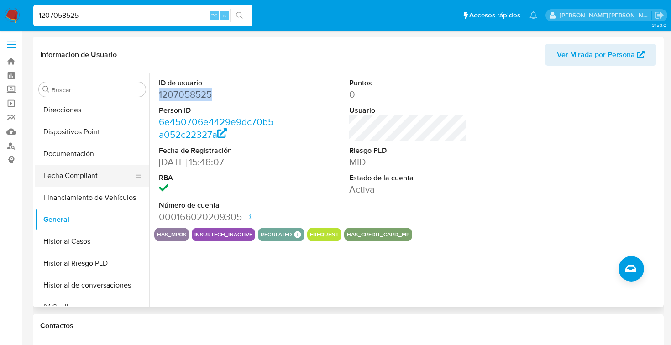
scroll to position [170, 0]
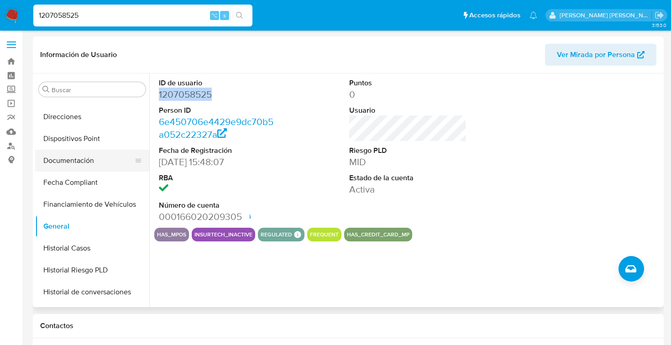
click at [90, 162] on button "Documentación" at bounding box center [88, 161] width 107 height 22
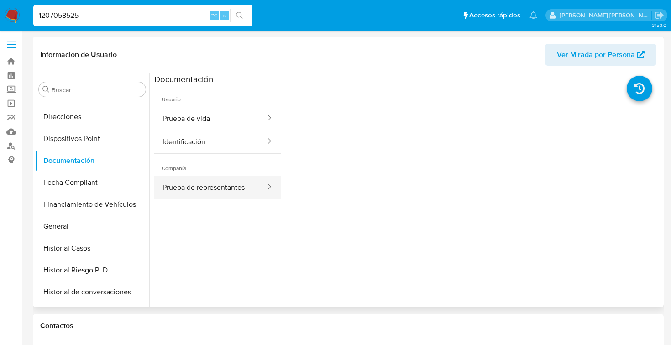
click at [191, 185] on button "Prueba de representantes" at bounding box center [210, 187] width 112 height 23
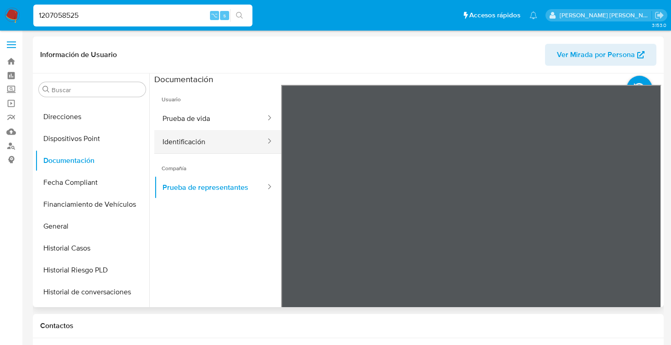
click at [201, 140] on button "Identificación" at bounding box center [210, 141] width 112 height 23
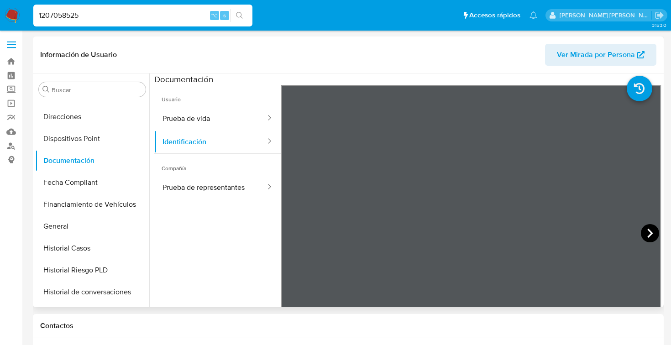
click at [647, 229] on icon at bounding box center [649, 233] width 5 height 9
click at [191, 117] on button "Prueba de vida" at bounding box center [210, 118] width 112 height 23
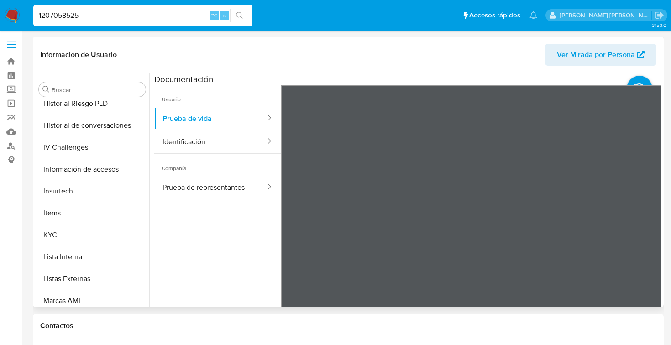
scroll to position [345, 0]
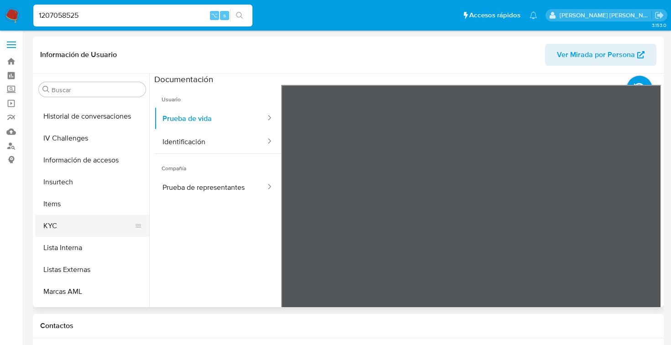
click at [63, 221] on button "KYC" at bounding box center [88, 226] width 107 height 22
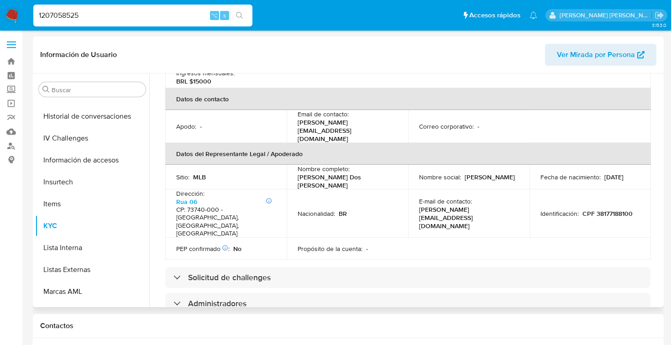
scroll to position [234, 0]
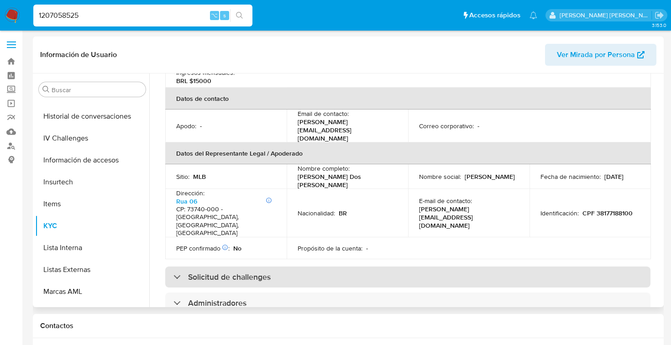
click at [173, 276] on div at bounding box center [173, 276] width 0 height 0
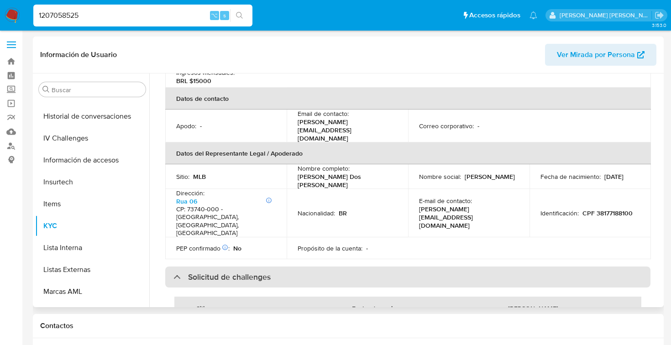
click at [173, 276] on div at bounding box center [173, 276] width 0 height 0
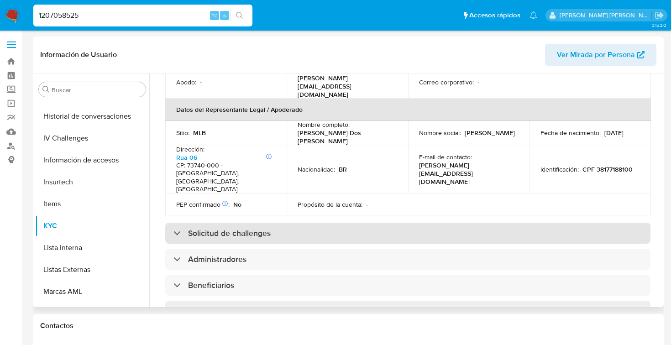
scroll to position [283, 0]
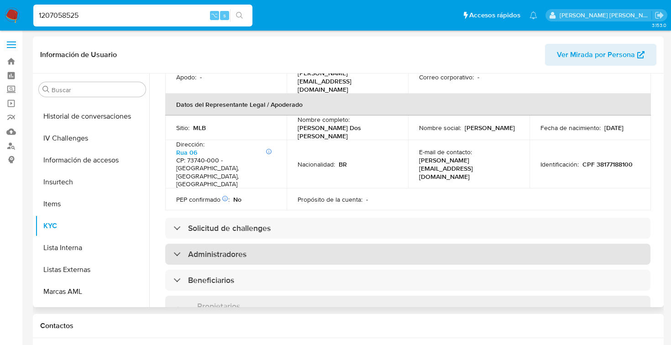
click at [175, 249] on div "Administradores" at bounding box center [209, 254] width 73 height 10
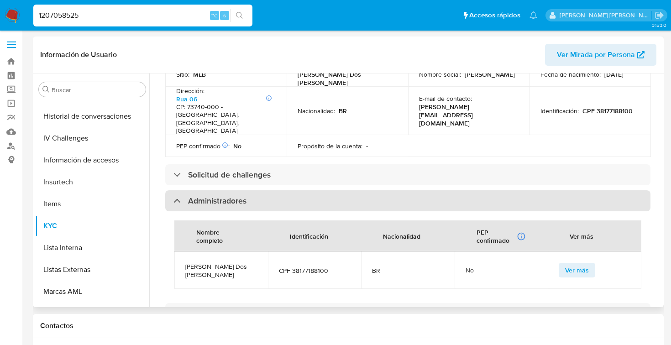
scroll to position [341, 0]
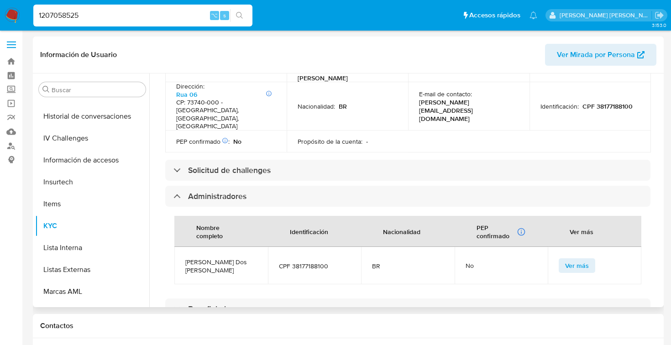
click at [576, 259] on span "Ver más" at bounding box center [577, 265] width 24 height 13
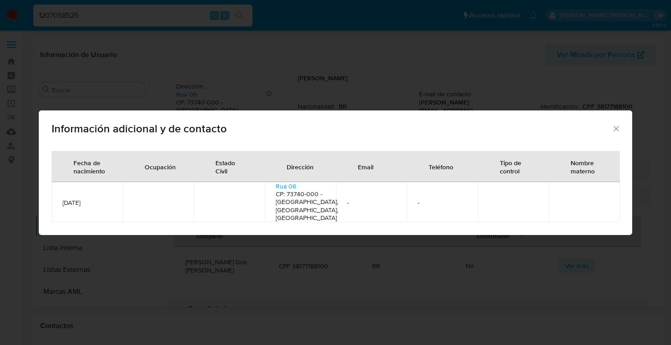
click at [616, 132] on icon "Cerrar" at bounding box center [615, 128] width 9 height 9
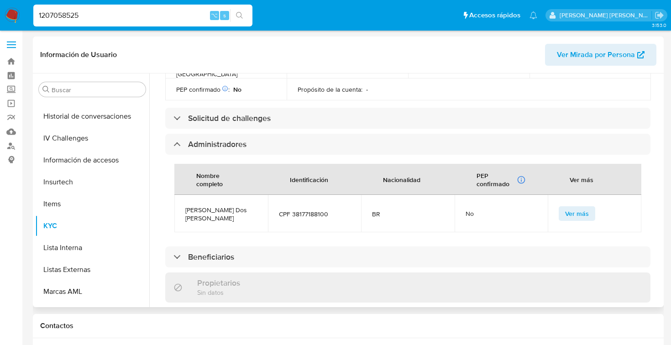
scroll to position [394, 0]
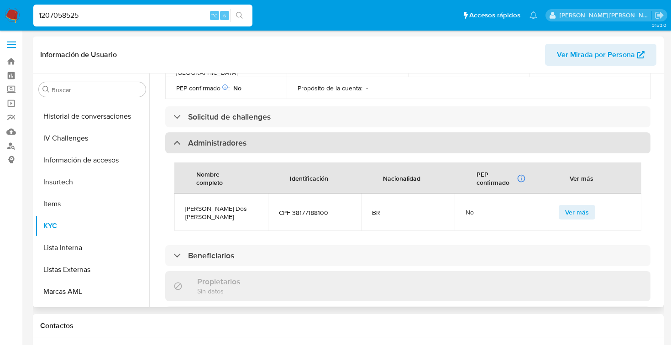
click at [174, 138] on div "Administradores" at bounding box center [209, 143] width 73 height 10
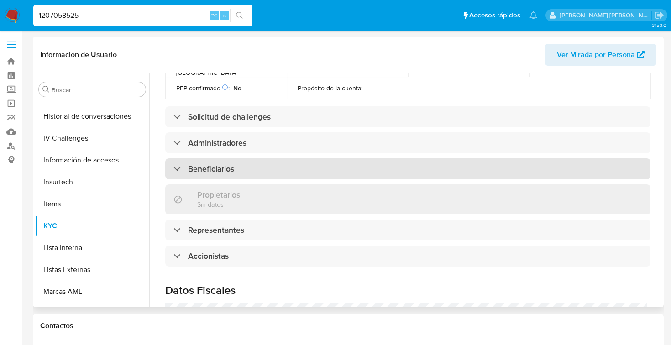
click at [174, 164] on div "Beneficiarios" at bounding box center [203, 169] width 61 height 10
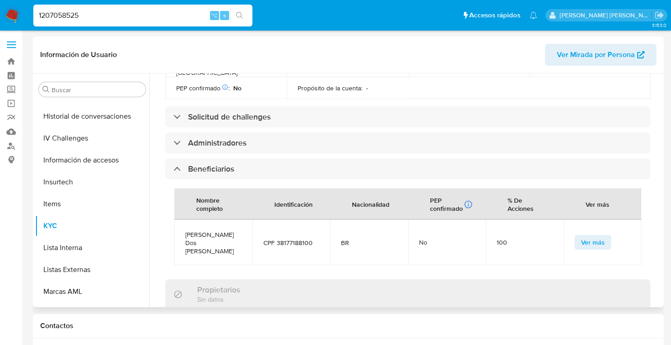
click at [595, 236] on span "Ver más" at bounding box center [593, 242] width 24 height 13
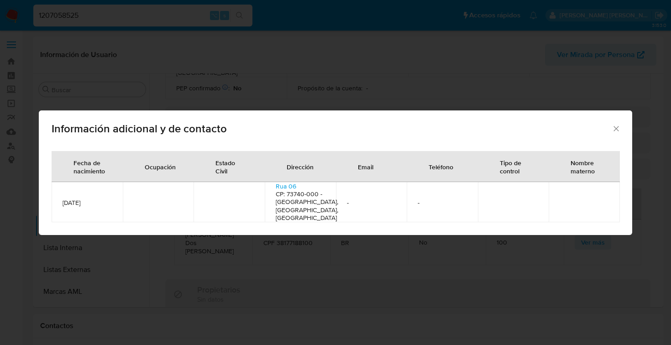
click at [616, 130] on icon "Cerrar" at bounding box center [615, 128] width 9 height 9
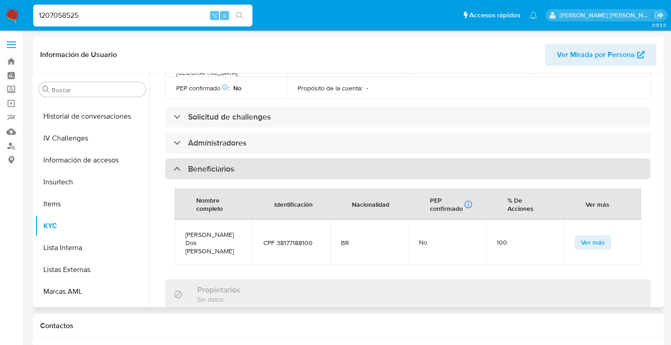
click at [174, 164] on div "Beneficiarios" at bounding box center [203, 169] width 61 height 10
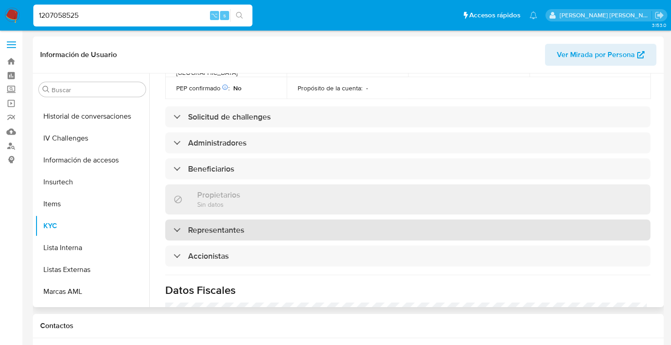
click at [179, 225] on div "Representantes" at bounding box center [208, 230] width 71 height 10
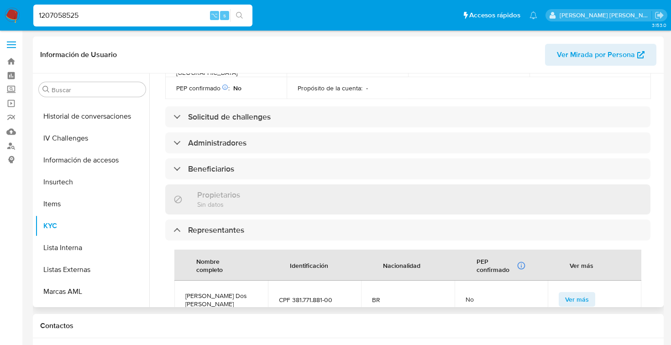
scroll to position [435, 0]
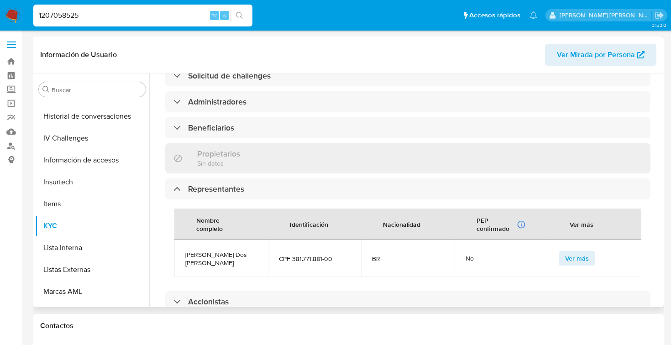
click at [581, 252] on span "Ver más" at bounding box center [577, 258] width 24 height 13
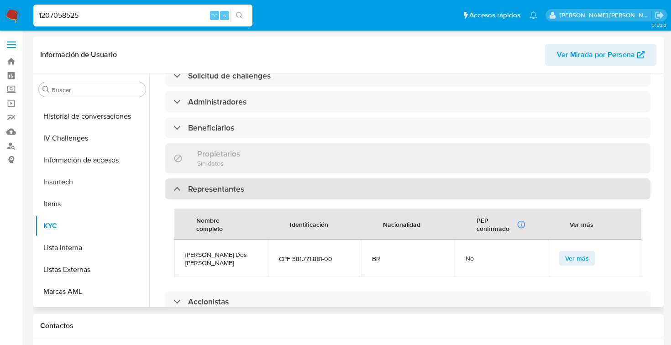
click at [177, 184] on div "Representantes" at bounding box center [208, 189] width 71 height 10
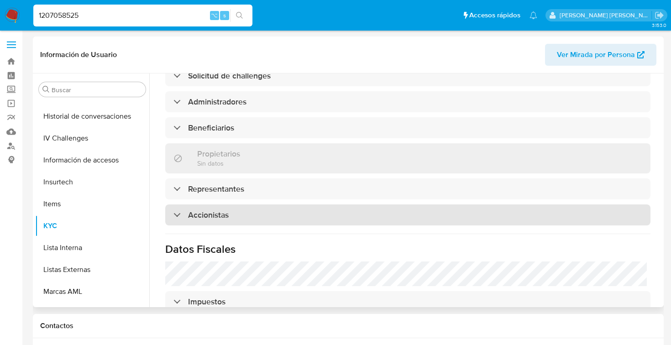
click at [173, 210] on div "Accionistas" at bounding box center [200, 215] width 55 height 10
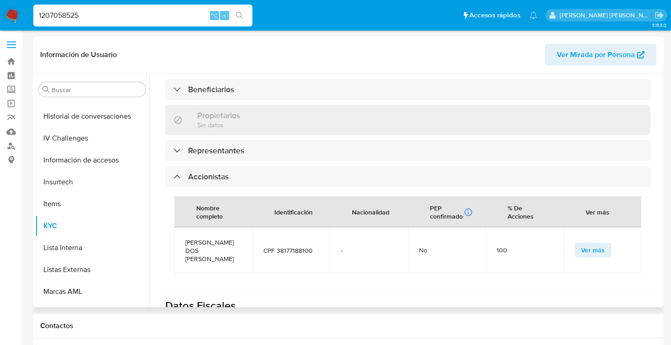
scroll to position [474, 0]
click at [586, 243] on span "Ver más" at bounding box center [593, 249] width 24 height 13
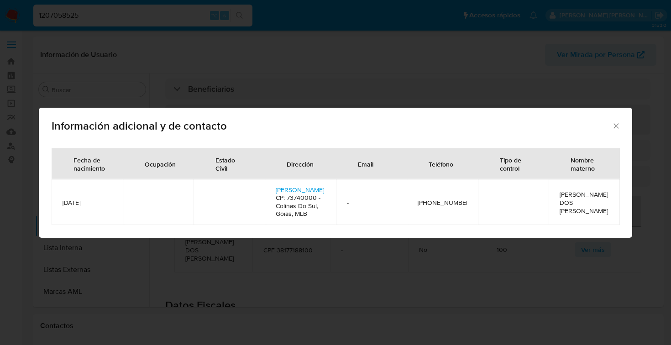
click at [615, 126] on icon "Cerrar" at bounding box center [615, 125] width 5 height 5
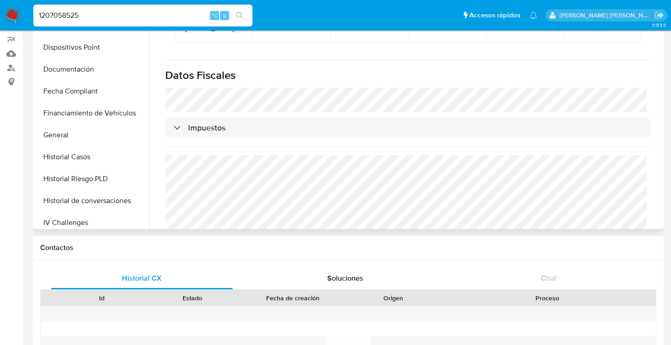
scroll to position [181, 0]
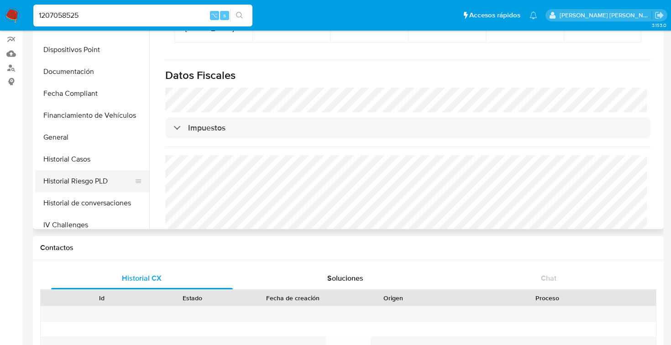
click at [94, 182] on button "Historial Riesgo PLD" at bounding box center [88, 181] width 107 height 22
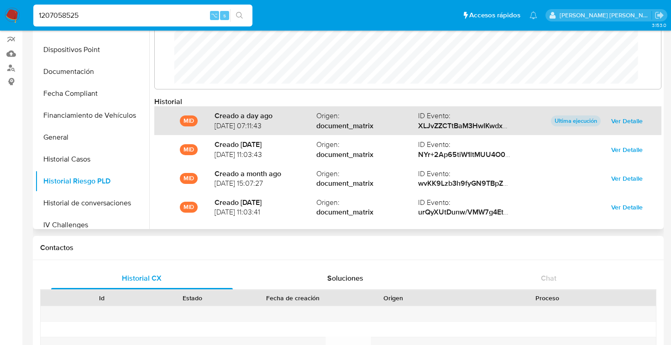
scroll to position [0, 0]
